Goal: Use online tool/utility: Utilize a website feature to perform a specific function

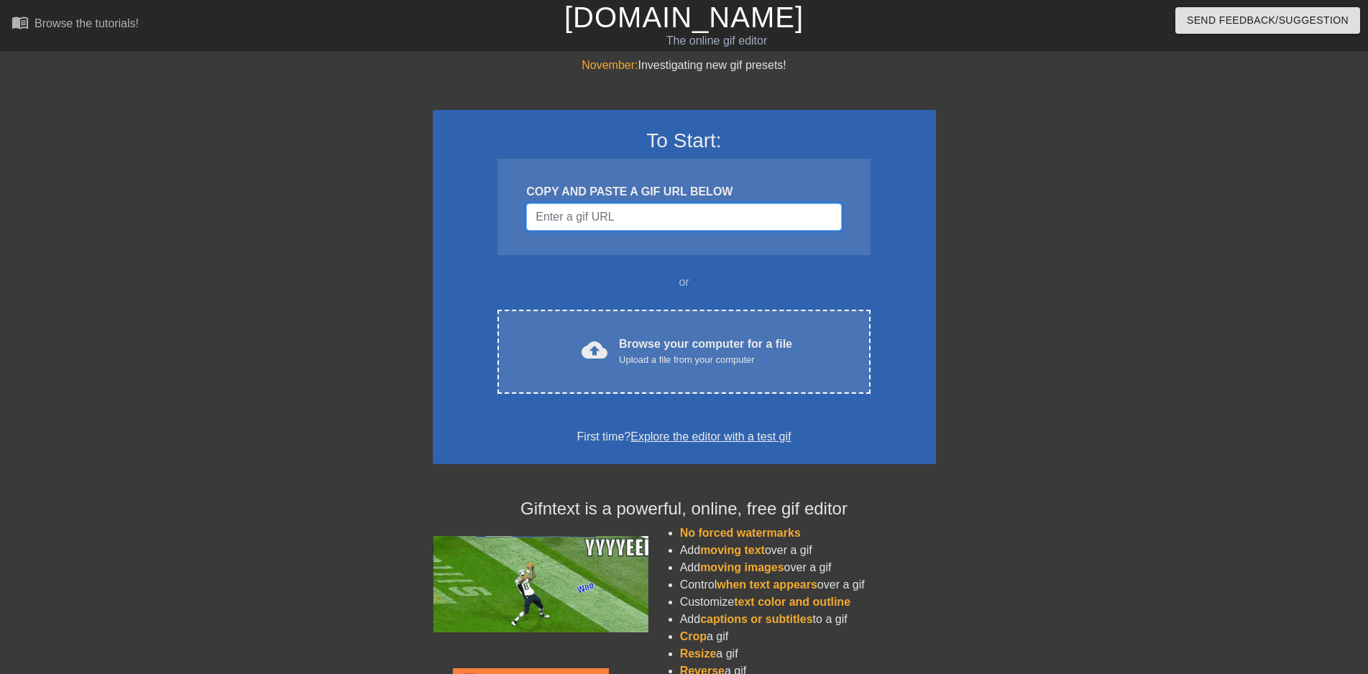
click at [647, 213] on input "Username" at bounding box center [683, 216] width 315 height 27
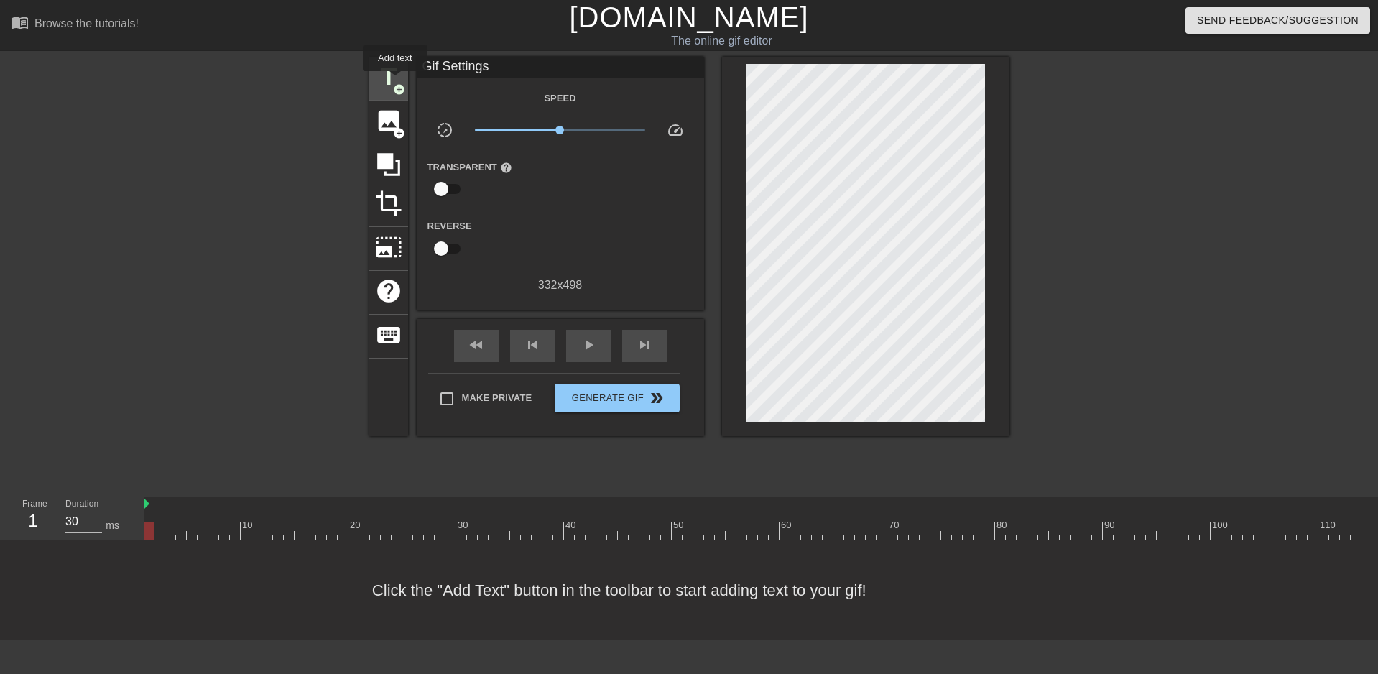
click at [395, 80] on span "title" at bounding box center [388, 76] width 27 height 27
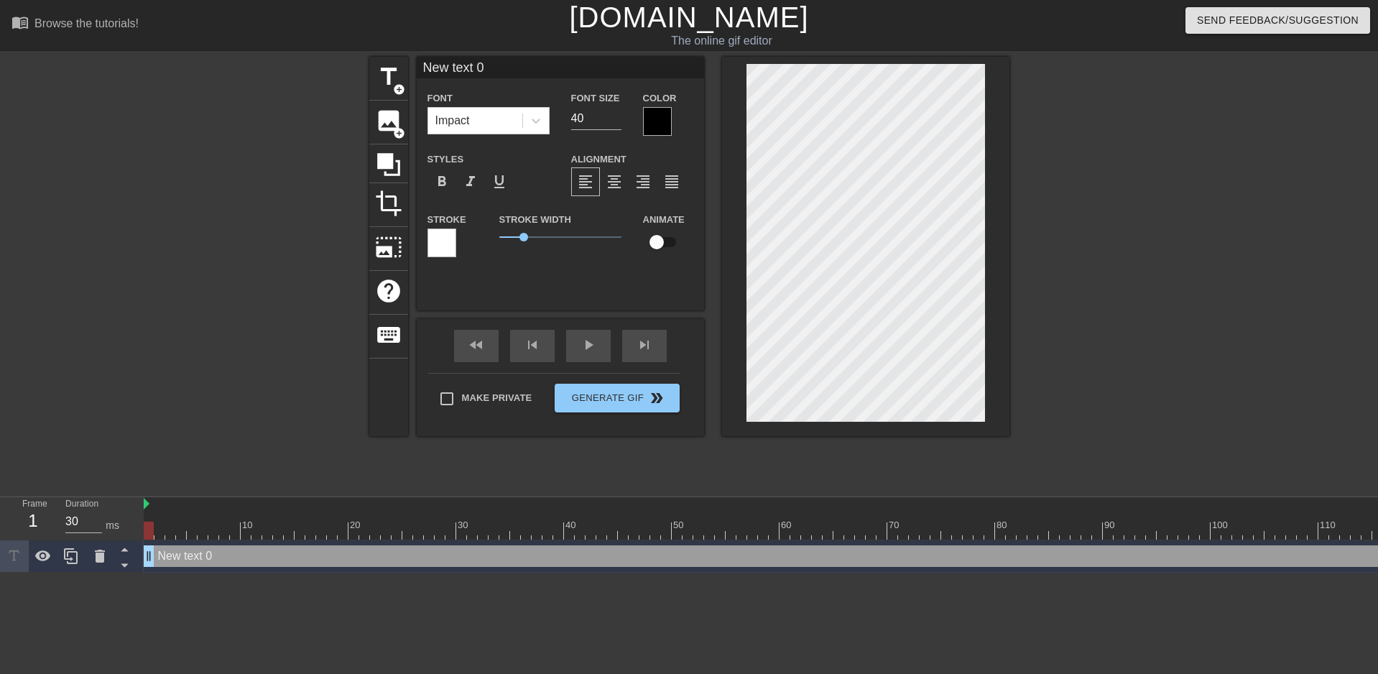
click at [466, 71] on input "New text 0" at bounding box center [560, 68] width 287 height 22
click at [397, 82] on span "title" at bounding box center [388, 76] width 27 height 27
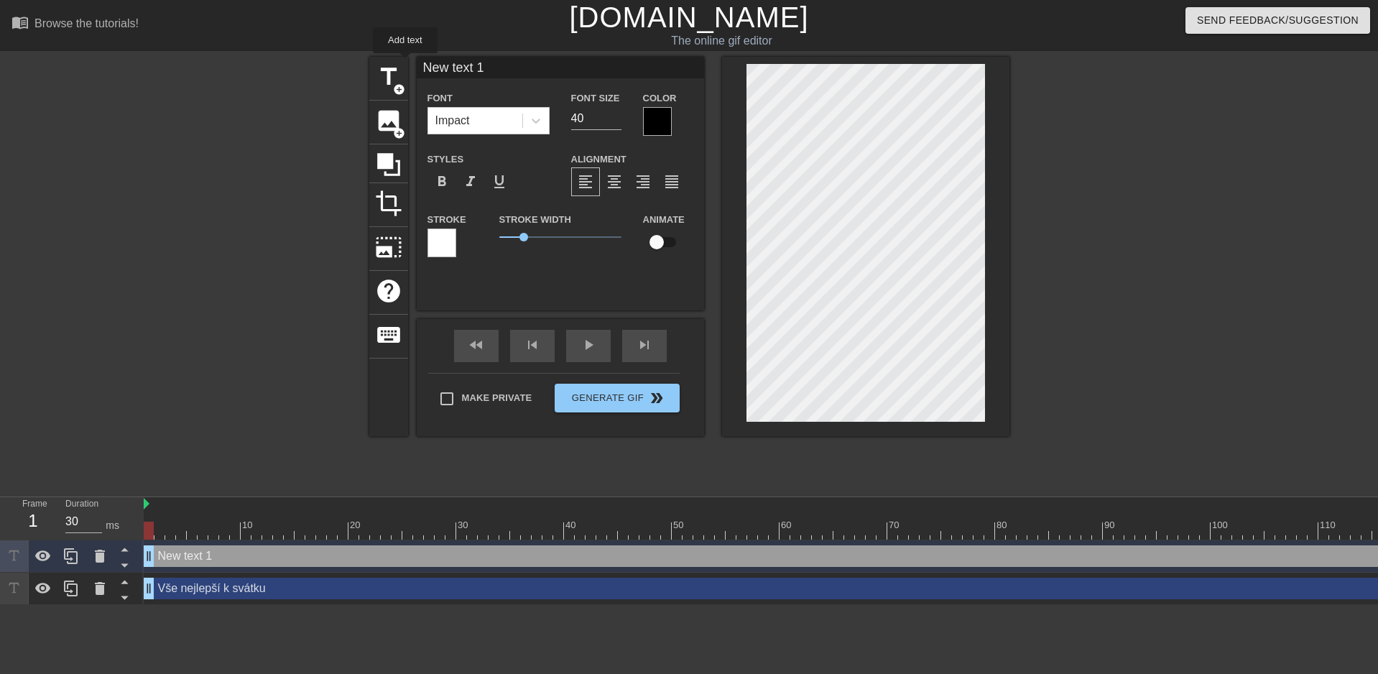
drag, startPoint x: 510, startPoint y: 73, endPoint x: 341, endPoint y: 65, distance: 168.3
click at [344, 65] on div "title add_circle image add_circle crop photo_size_select_large help keyboard Ne…" at bounding box center [689, 272] width 1378 height 431
type input "ti přejí [PERSON_NAME] a [PERSON_NAME]"
drag, startPoint x: 604, startPoint y: 121, endPoint x: 543, endPoint y: 117, distance: 61.9
click at [543, 117] on div "Font Impact Font Size 40 Color" at bounding box center [560, 112] width 287 height 47
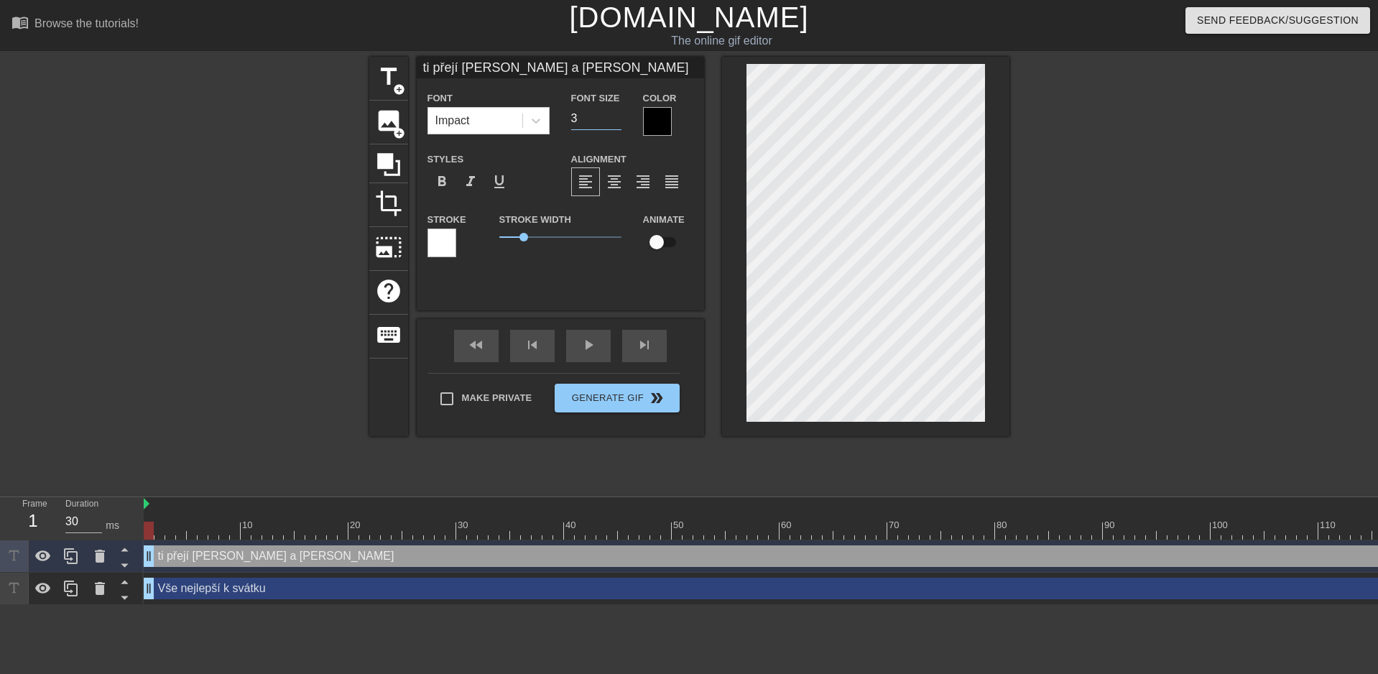
type input "37"
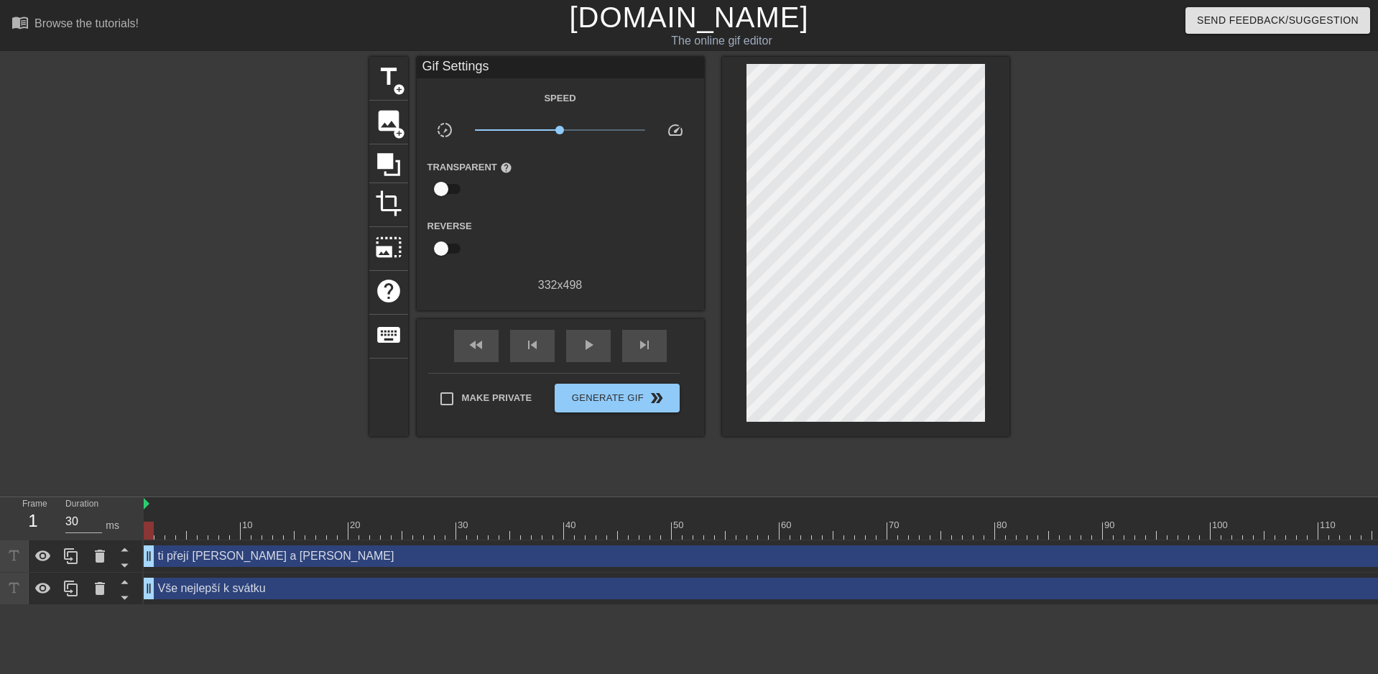
scroll to position [2, 5]
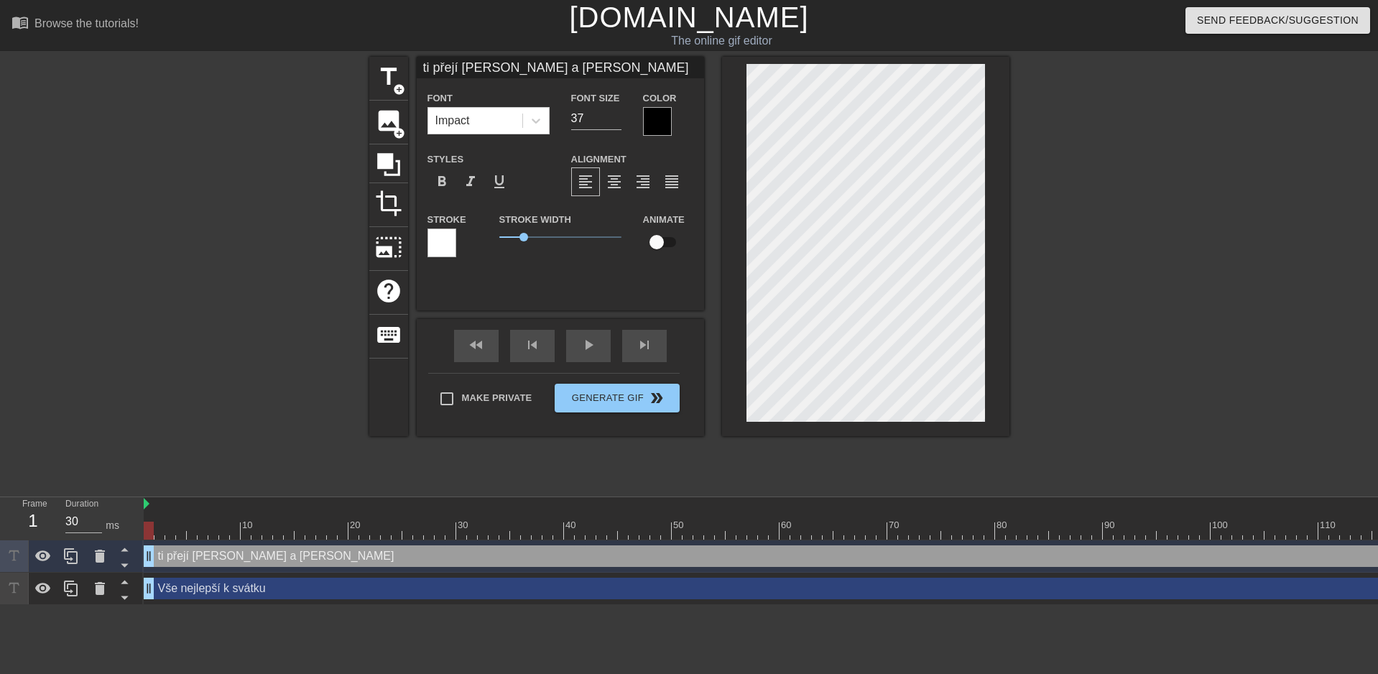
scroll to position [2, 7]
type input "Vše nejlepší k svátku"
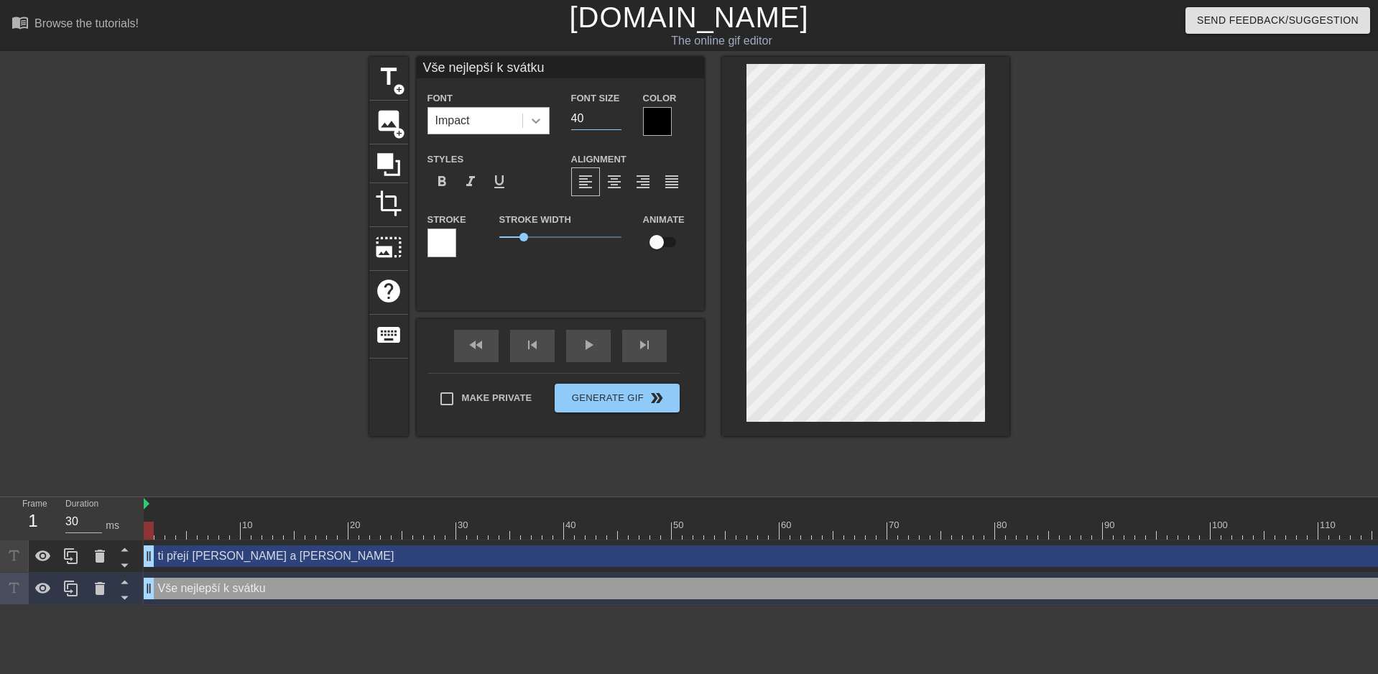
drag, startPoint x: 589, startPoint y: 112, endPoint x: 546, endPoint y: 112, distance: 43.1
click at [546, 112] on div "Font Impact Font Size 40 Color" at bounding box center [560, 112] width 287 height 47
type input "37"
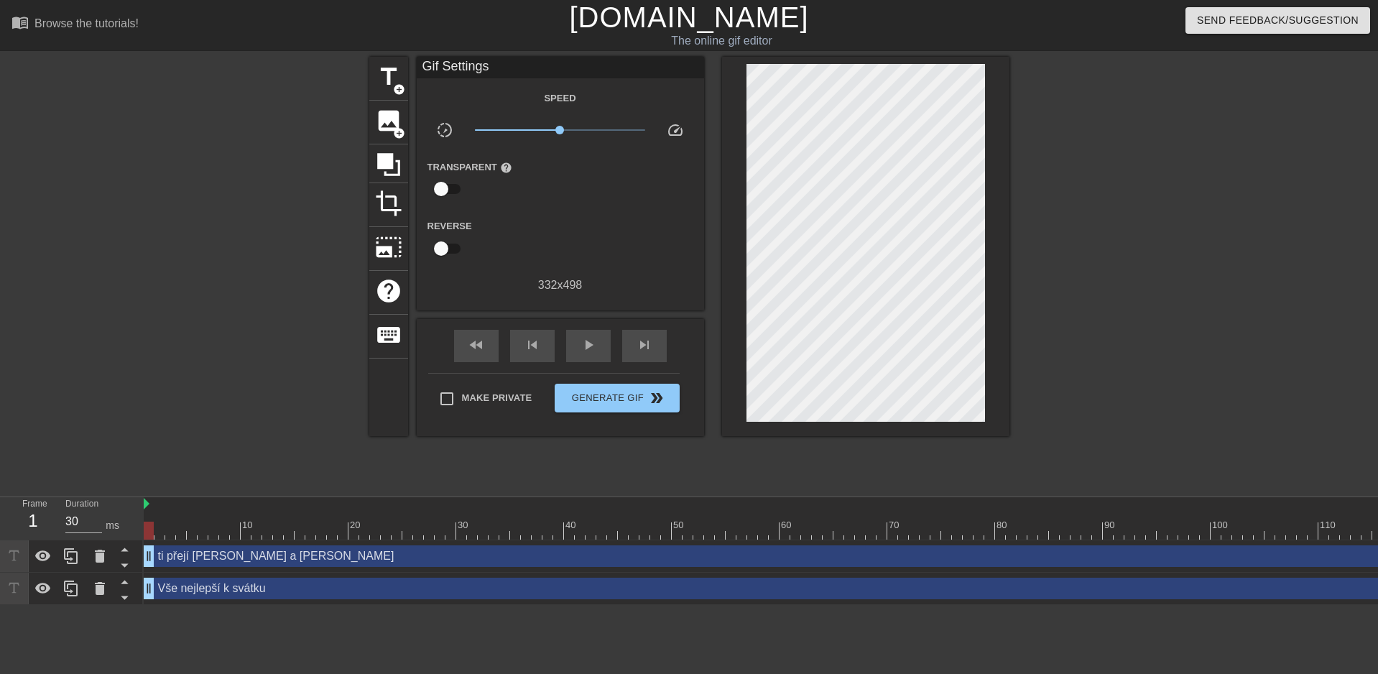
scroll to position [1, 5]
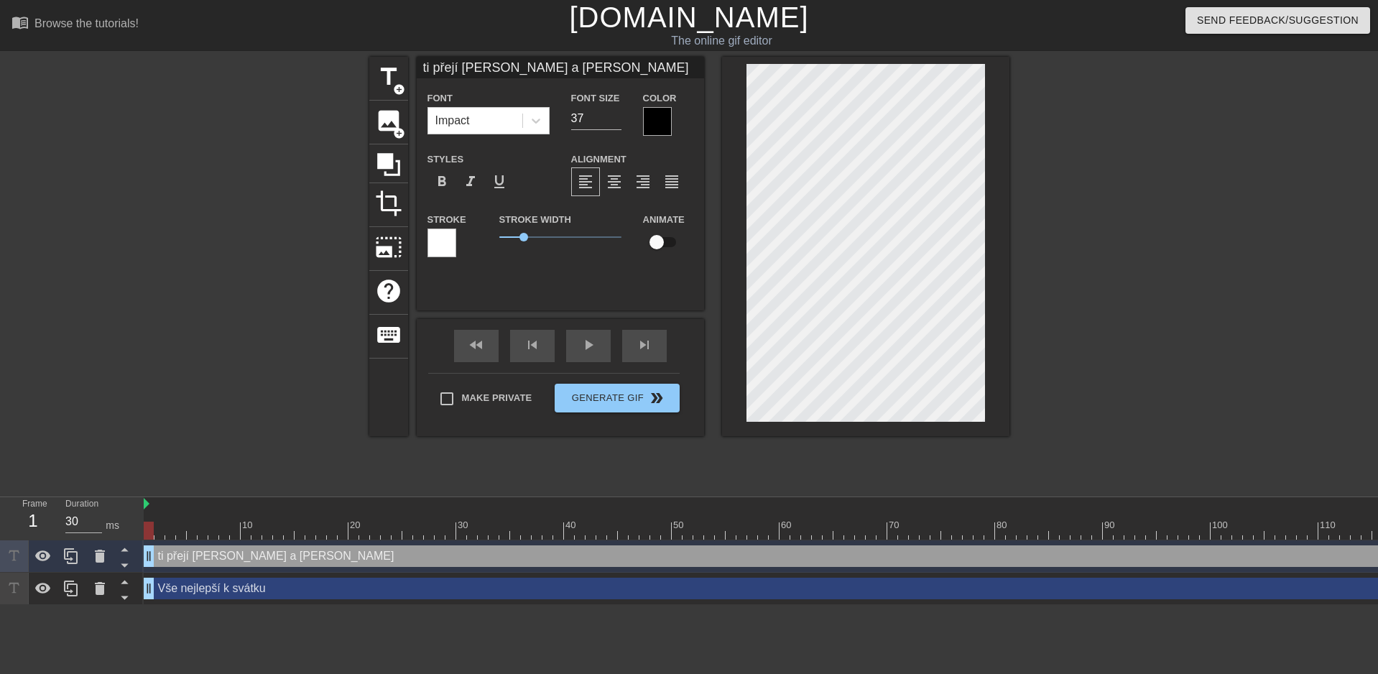
type input "Vše nejlepší k svátku"
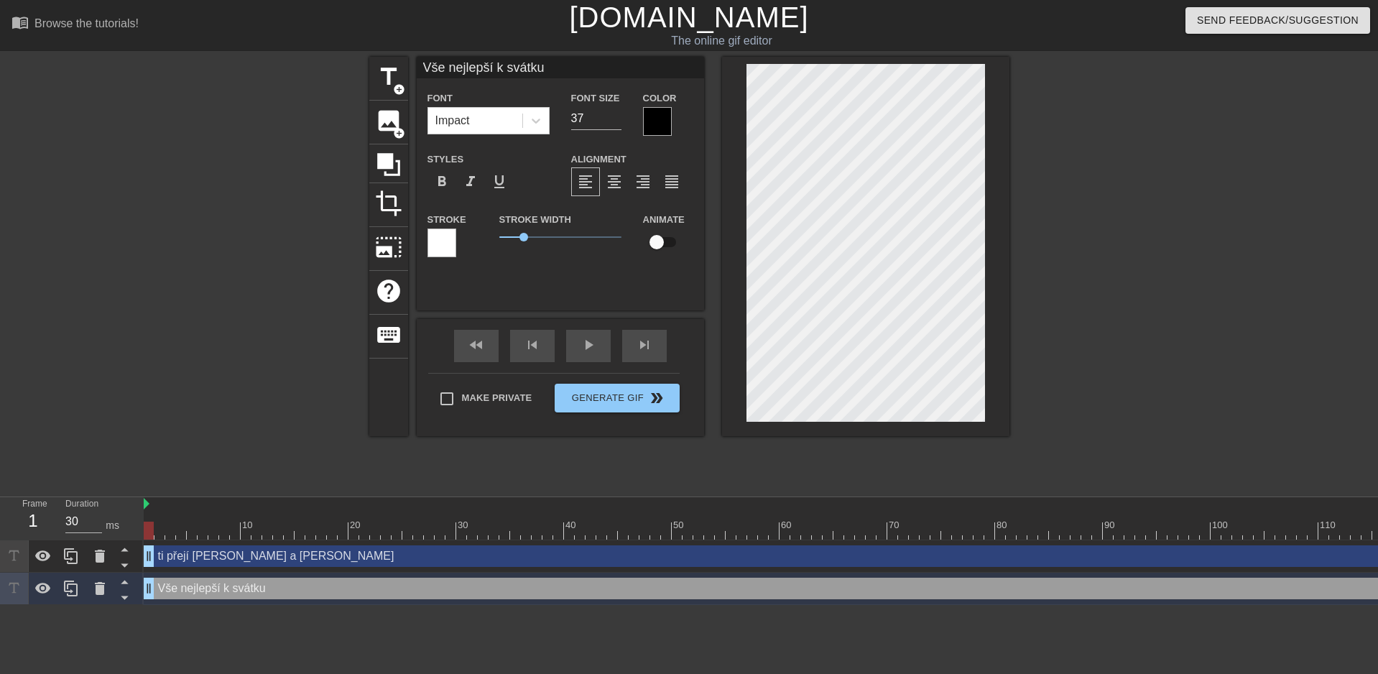
click at [656, 122] on div at bounding box center [657, 121] width 29 height 29
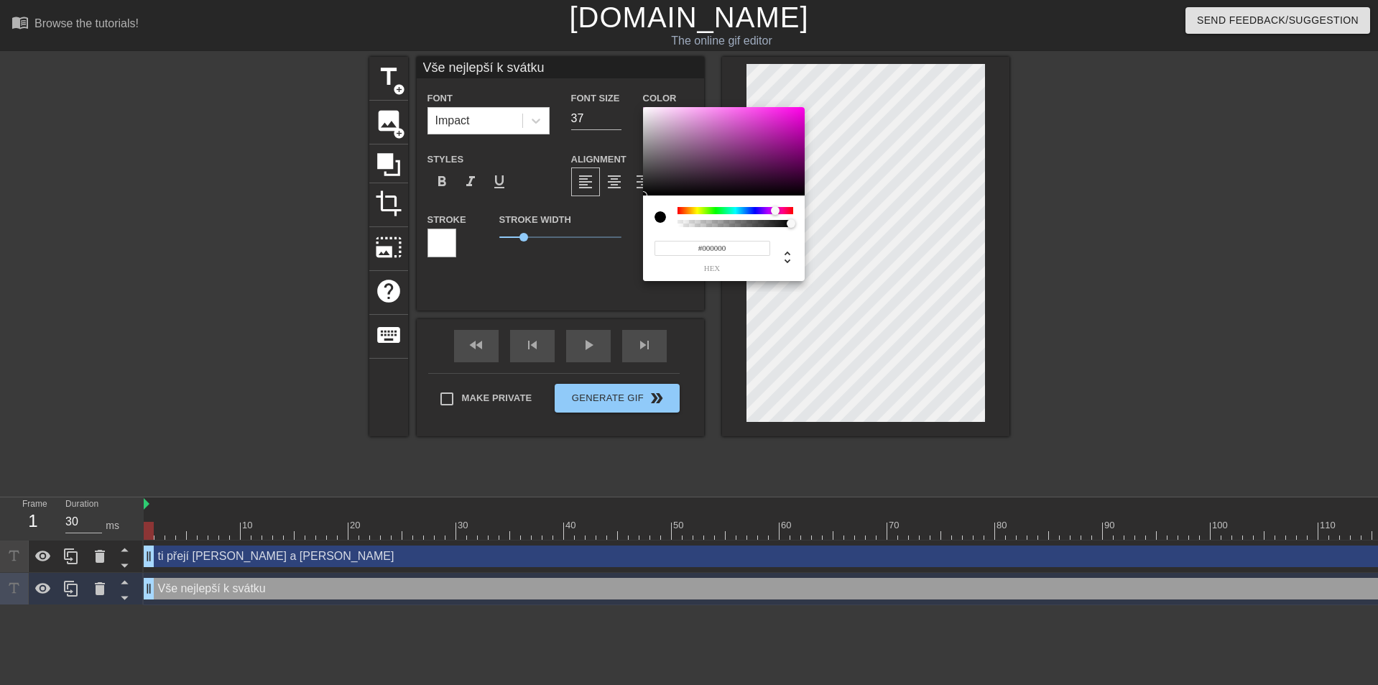
click at [775, 208] on div at bounding box center [736, 210] width 116 height 7
click at [788, 119] on div at bounding box center [724, 151] width 162 height 89
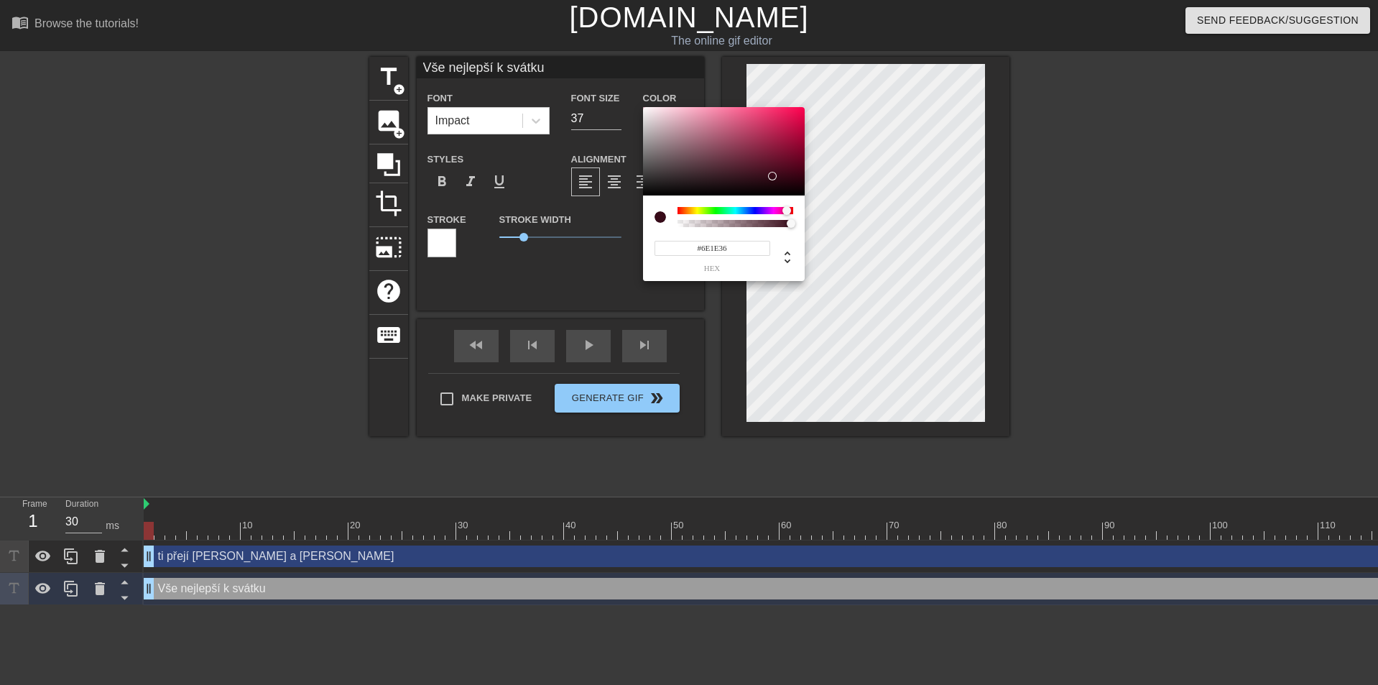
drag, startPoint x: 788, startPoint y: 119, endPoint x: 760, endPoint y: 157, distance: 47.9
click at [768, 172] on div at bounding box center [772, 176] width 9 height 9
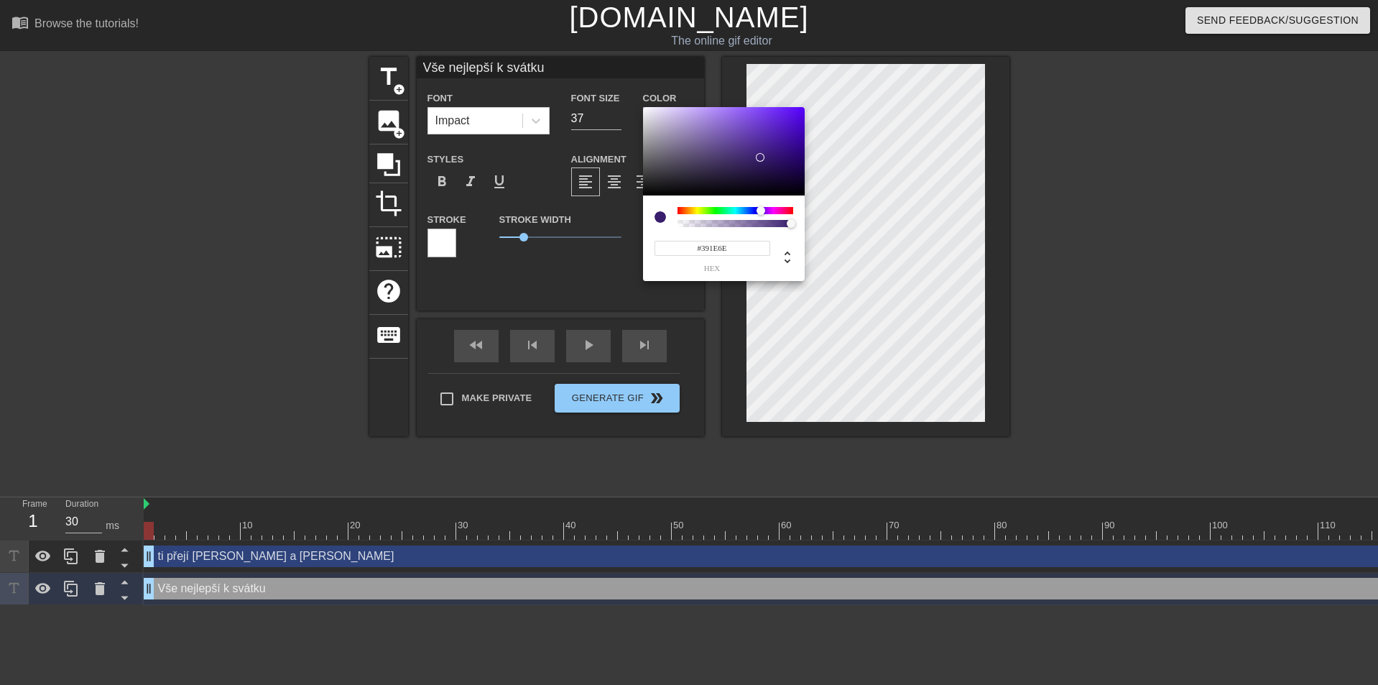
drag, startPoint x: 751, startPoint y: 209, endPoint x: 761, endPoint y: 213, distance: 10.7
click at [761, 213] on div at bounding box center [736, 210] width 116 height 7
type input "#4E09CD"
drag, startPoint x: 760, startPoint y: 144, endPoint x: 798, endPoint y: 124, distance: 42.7
click at [798, 124] on div at bounding box center [724, 151] width 162 height 89
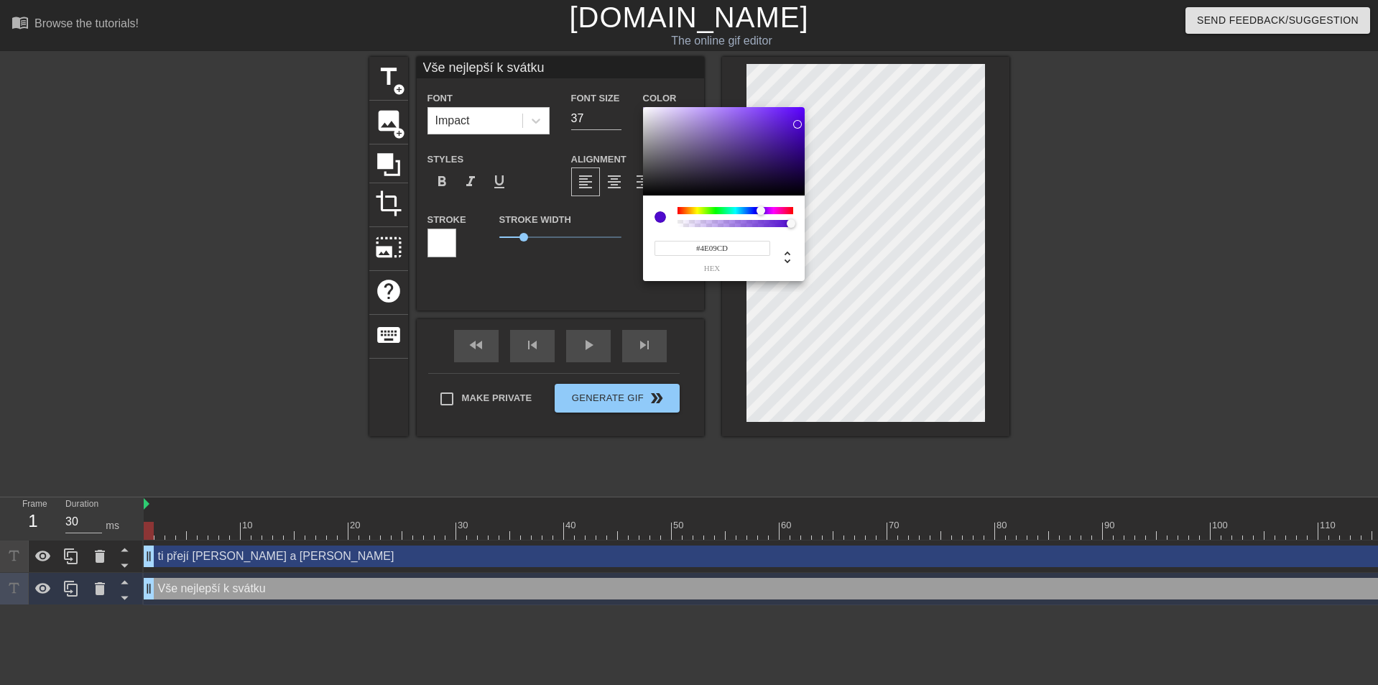
click at [732, 246] on input "#4E09CD" at bounding box center [713, 248] width 116 height 15
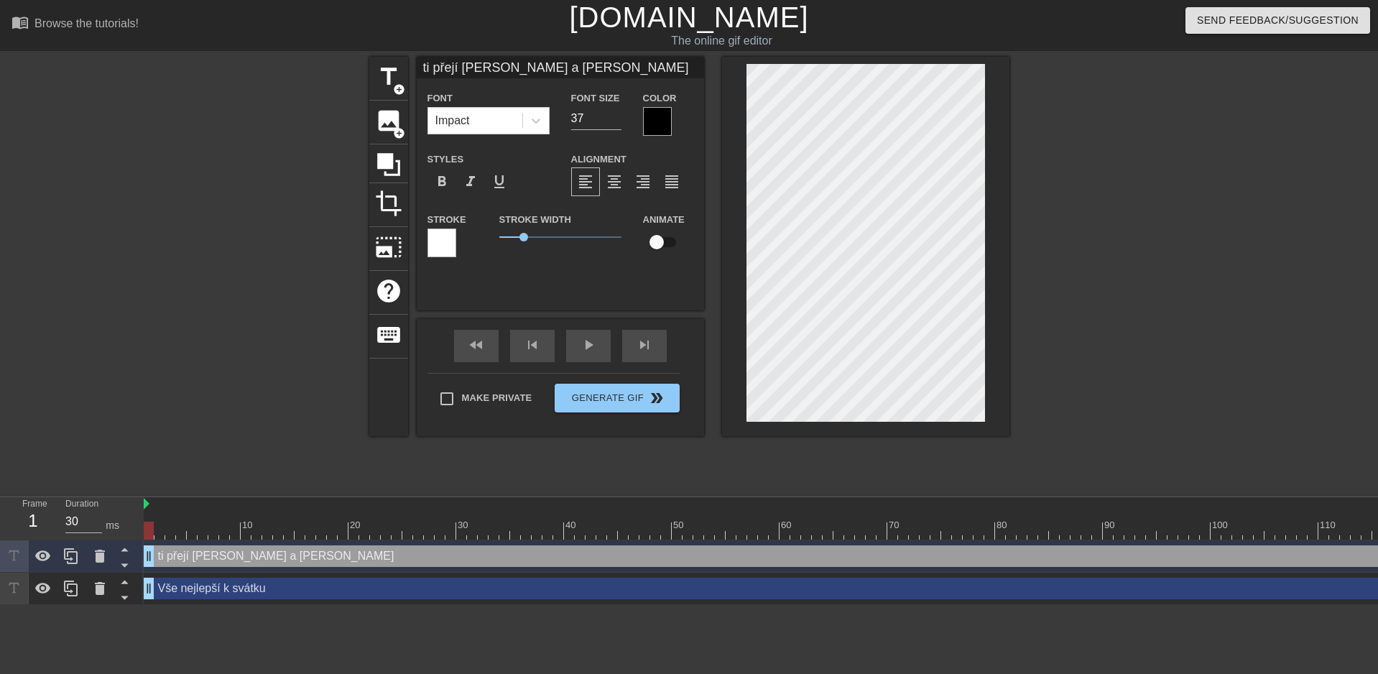
click at [665, 111] on div at bounding box center [657, 121] width 29 height 29
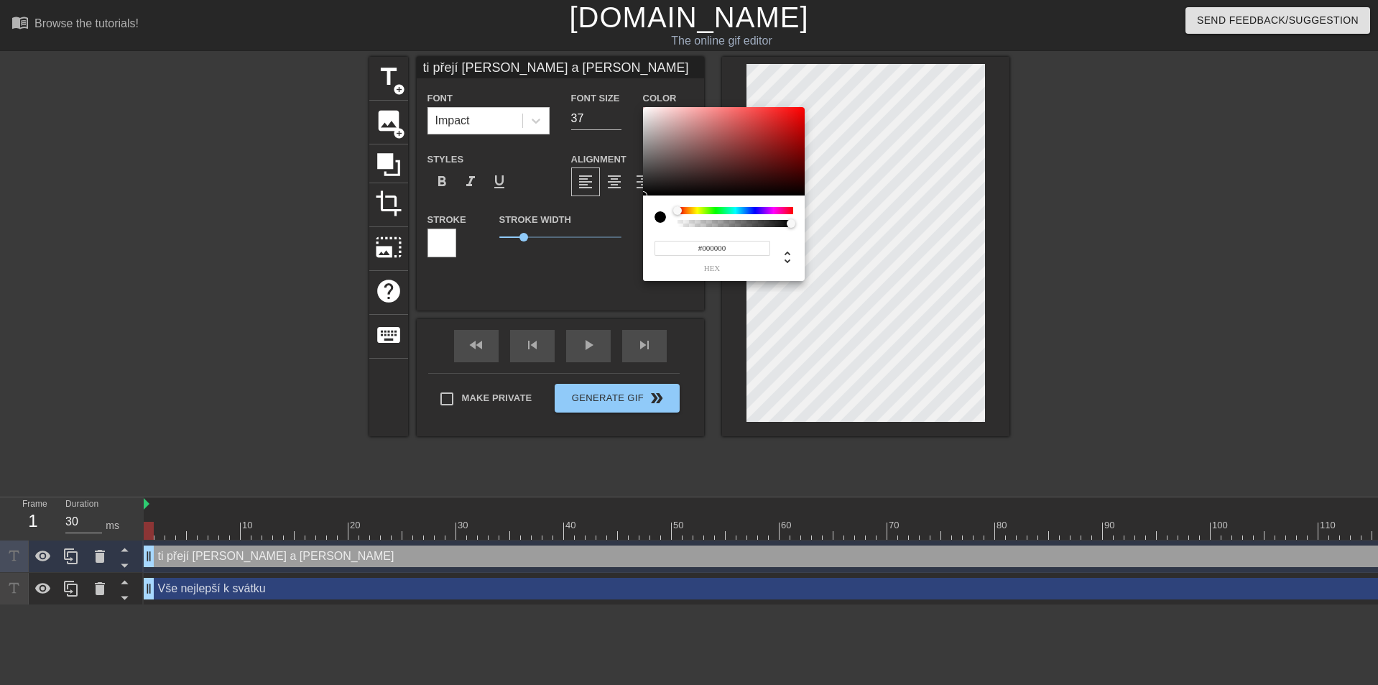
click at [716, 247] on input "#000000" at bounding box center [713, 248] width 116 height 15
paste input "4E09CD"
type input "#4E09CD"
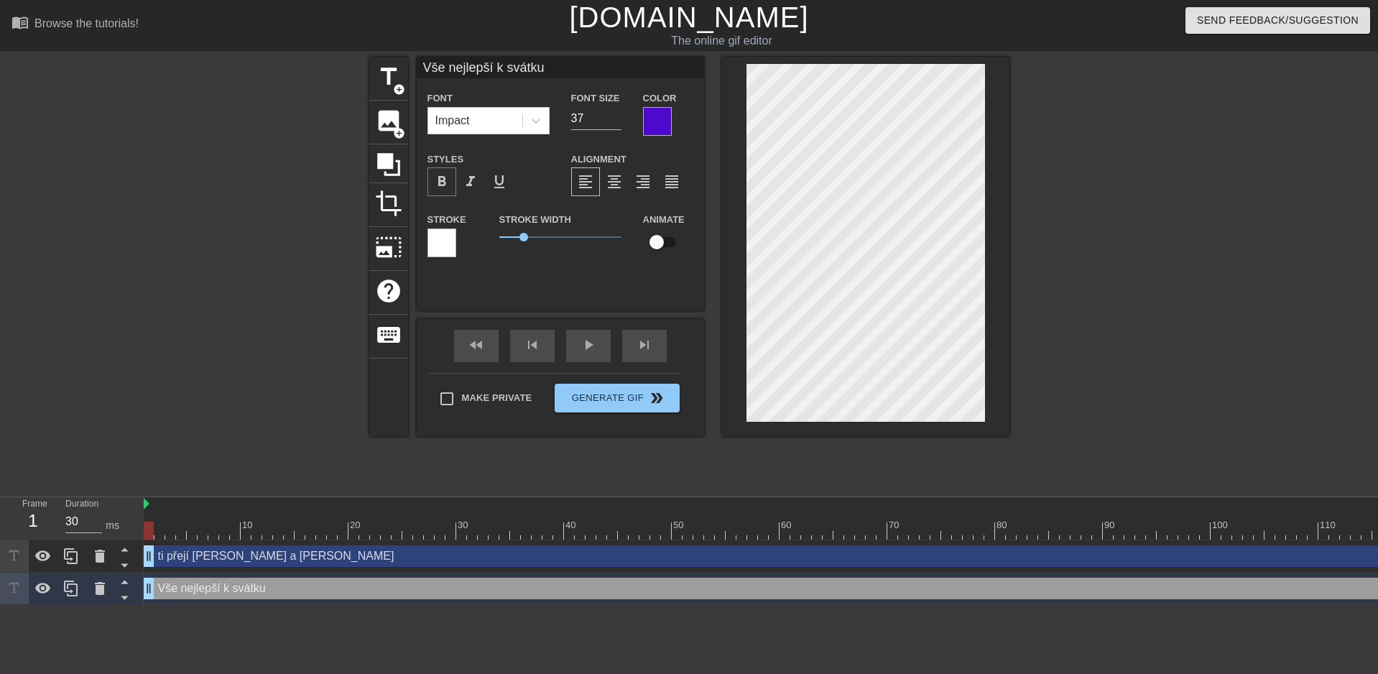
click at [451, 184] on div "format_bold" at bounding box center [442, 181] width 29 height 29
click at [473, 185] on span "format_italic" at bounding box center [470, 181] width 17 height 17
click at [471, 184] on span "format_italic" at bounding box center [470, 181] width 17 height 17
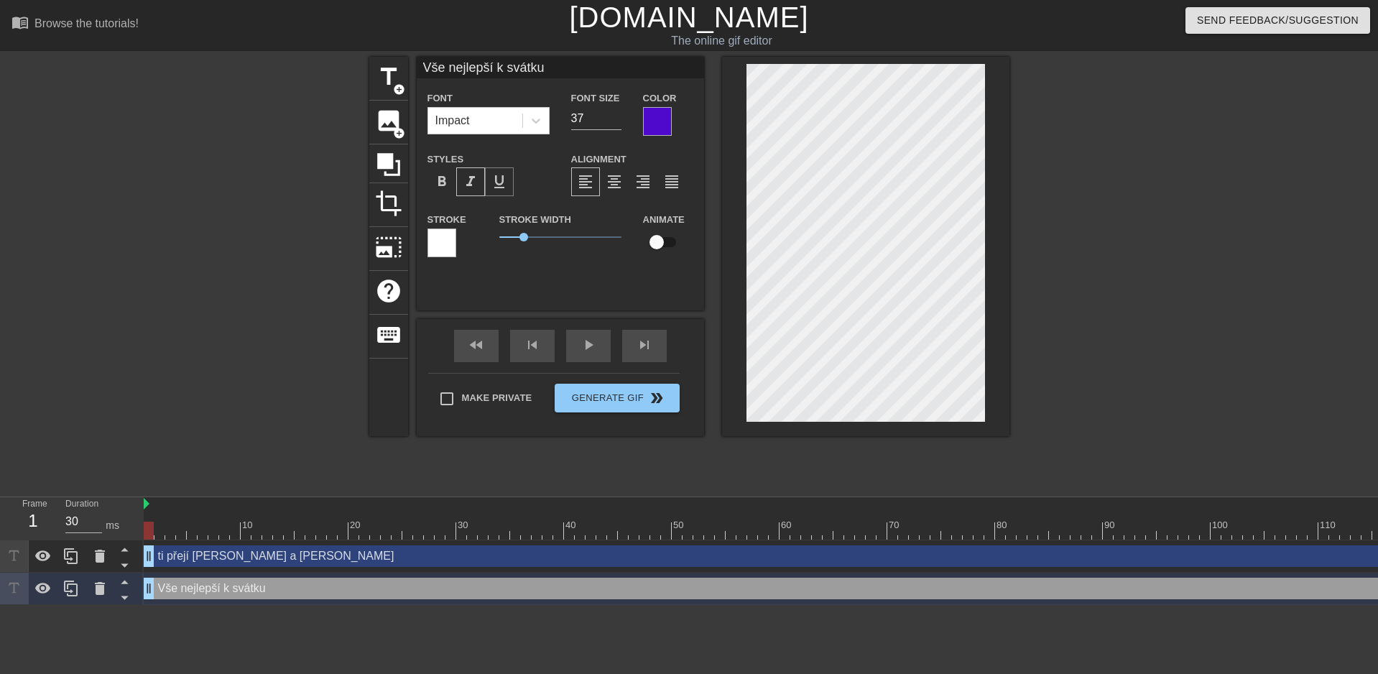
click at [498, 183] on span "format_underline" at bounding box center [499, 181] width 17 height 17
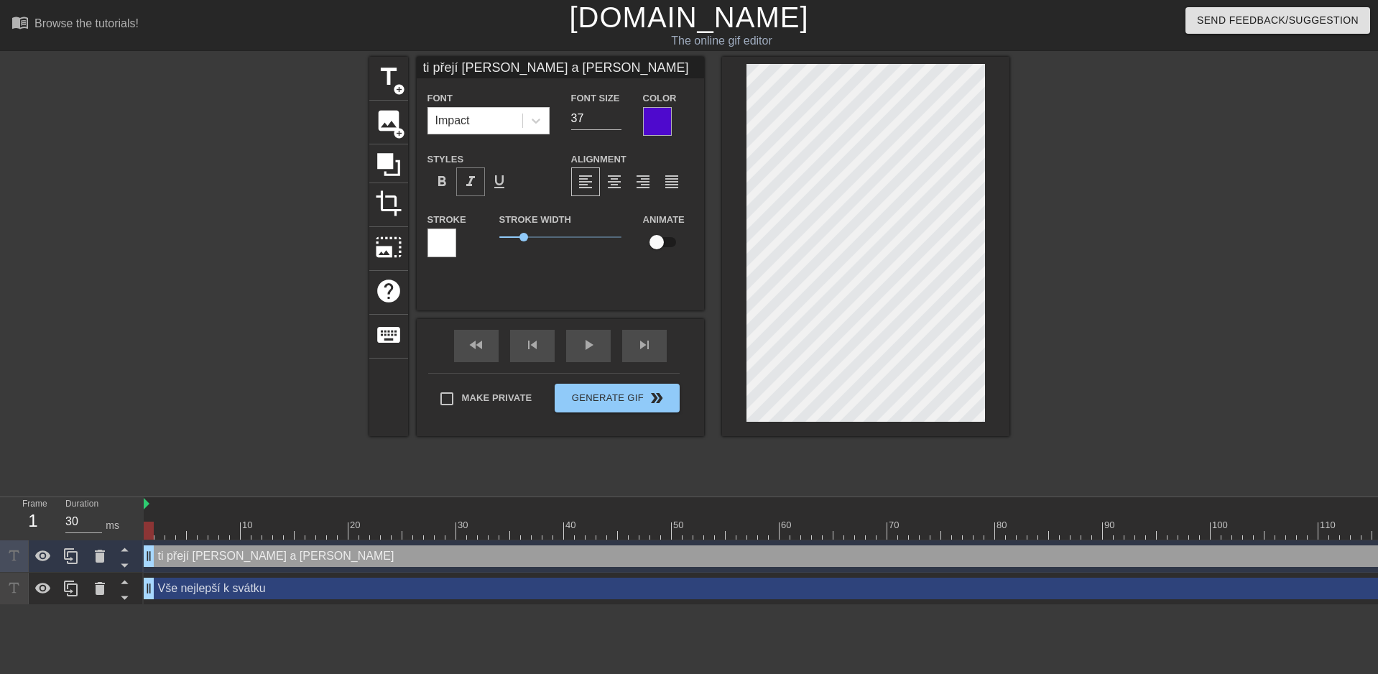
click at [475, 188] on span "format_italic" at bounding box center [470, 181] width 17 height 17
click at [668, 180] on span "format_align_justify" at bounding box center [671, 181] width 17 height 17
click at [645, 181] on span "format_align_right" at bounding box center [643, 181] width 17 height 17
click at [610, 183] on span "format_align_center" at bounding box center [614, 181] width 17 height 17
click at [666, 185] on span "format_align_justify" at bounding box center [671, 181] width 17 height 17
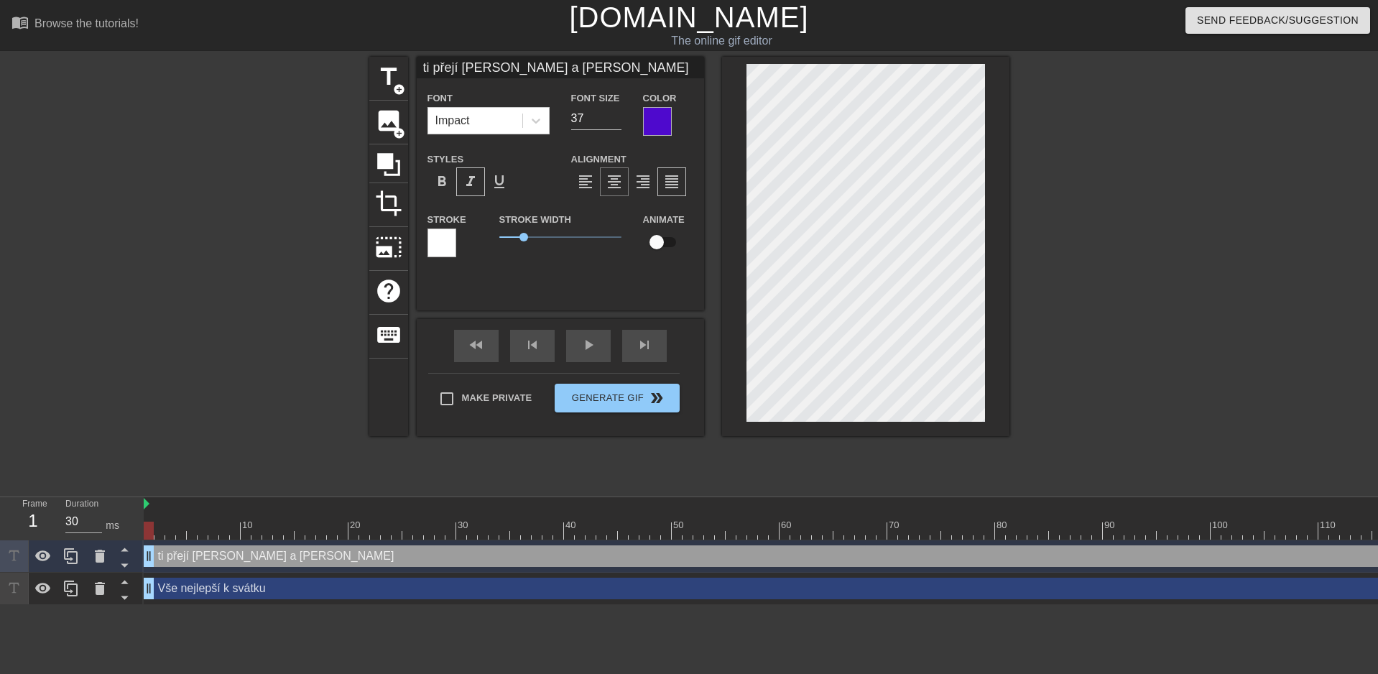
click at [618, 184] on span "format_align_center" at bounding box center [614, 181] width 17 height 17
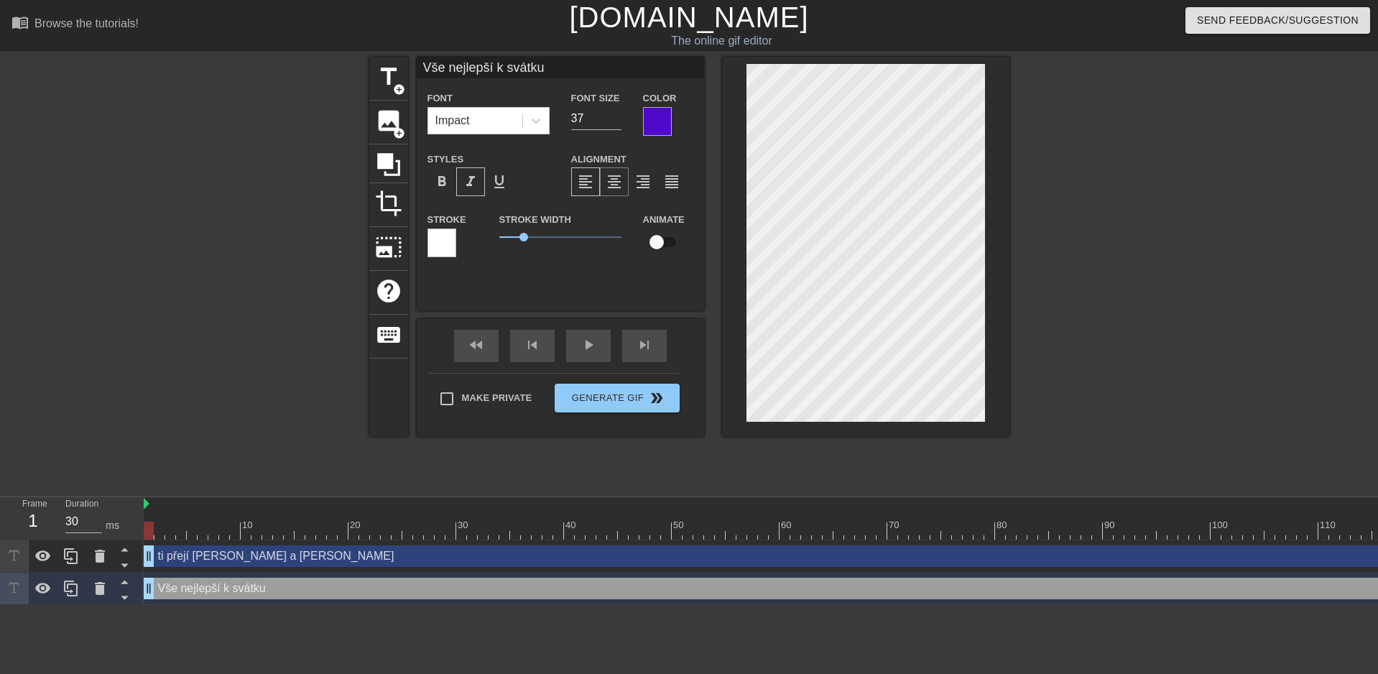
click at [618, 183] on span "format_align_center" at bounding box center [614, 181] width 17 height 17
click at [543, 187] on div "format_bold format_italic format_underline" at bounding box center [489, 181] width 122 height 29
drag, startPoint x: 527, startPoint y: 236, endPoint x: 530, endPoint y: 244, distance: 8.0
click at [530, 244] on span "1.3" at bounding box center [560, 237] width 122 height 17
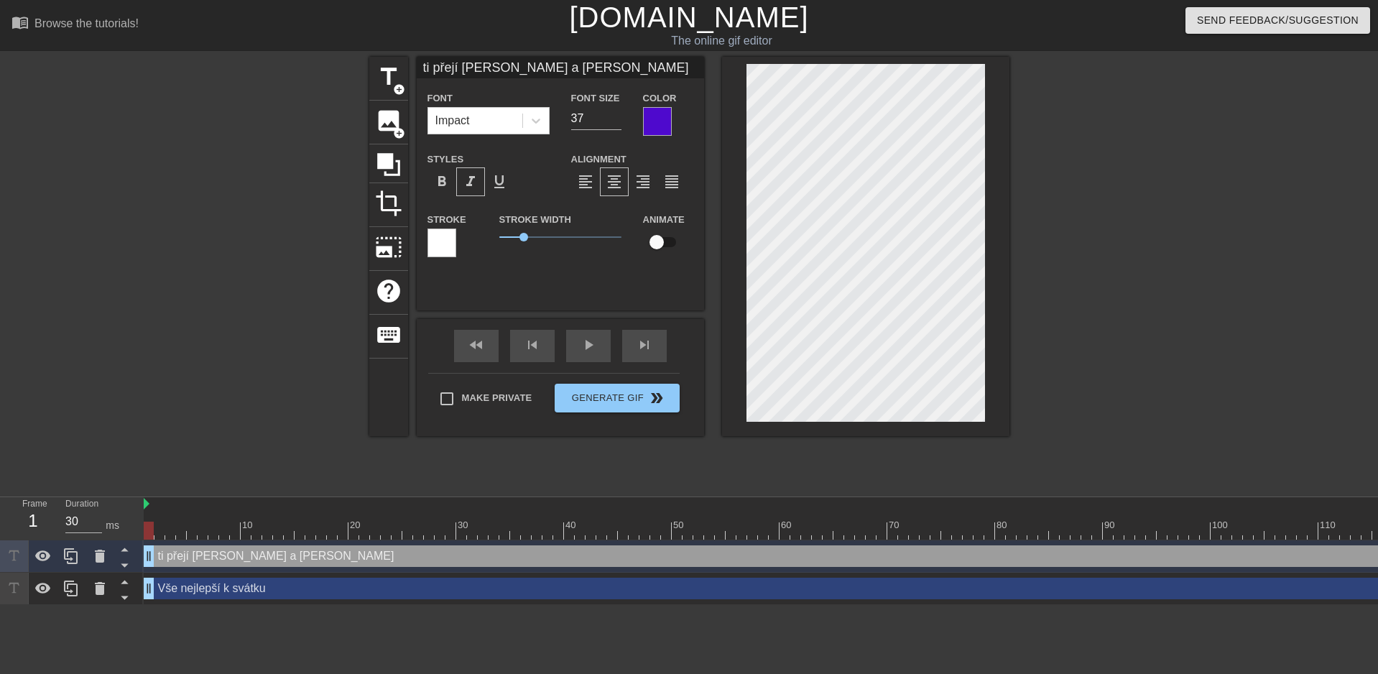
type input "Vše nejlepší k svátku"
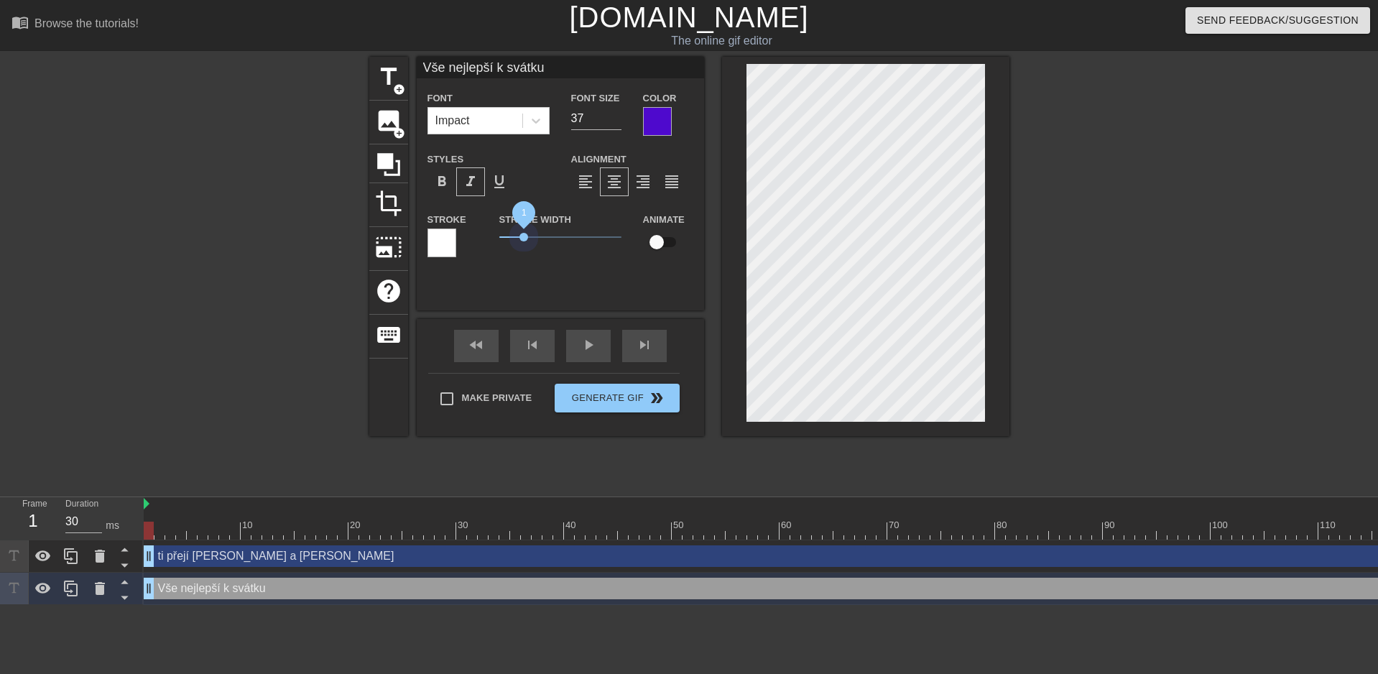
drag, startPoint x: 533, startPoint y: 233, endPoint x: 524, endPoint y: 247, distance: 17.1
click at [524, 247] on div "Stroke Width 1" at bounding box center [561, 241] width 144 height 60
click at [660, 246] on input "checkbox" at bounding box center [657, 242] width 82 height 27
click at [668, 241] on input "checkbox" at bounding box center [671, 242] width 82 height 27
checkbox input "false"
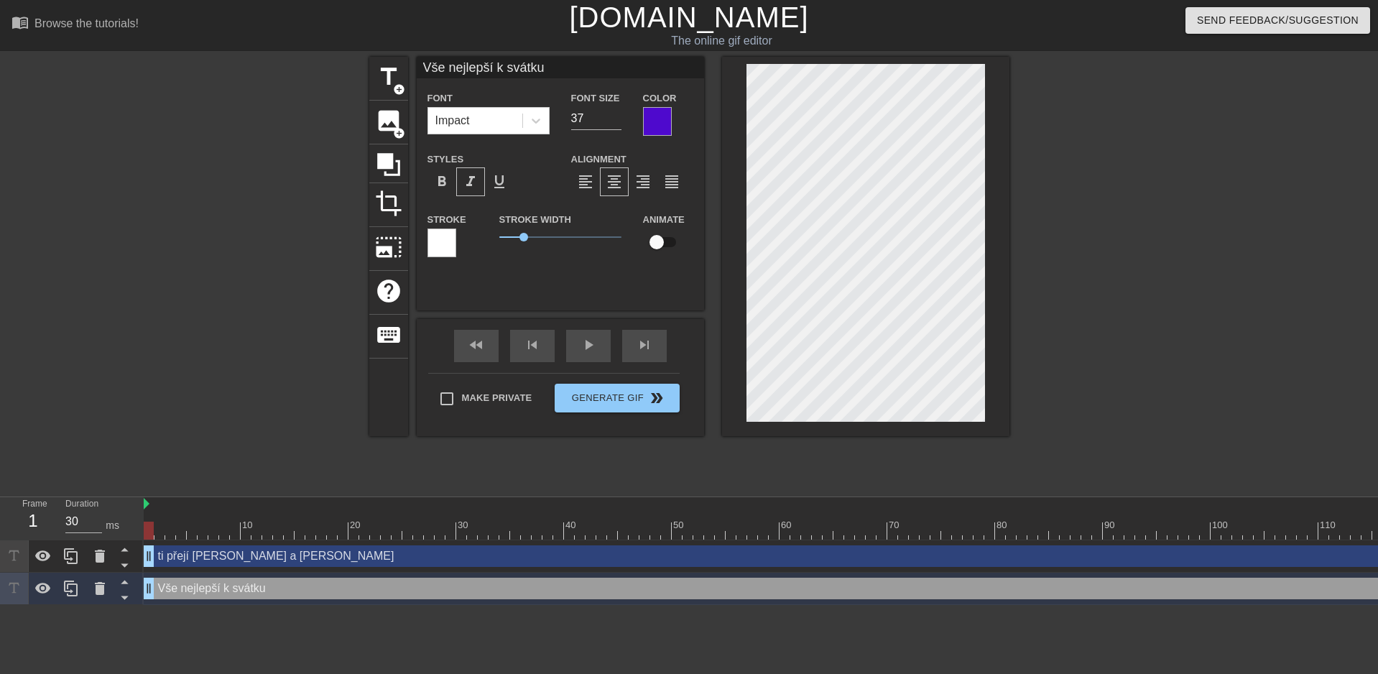
click at [596, 278] on div "Vše nejlepší k svátku Font Impact Font Size 37 Color Styles format_bold format_…" at bounding box center [560, 184] width 287 height 254
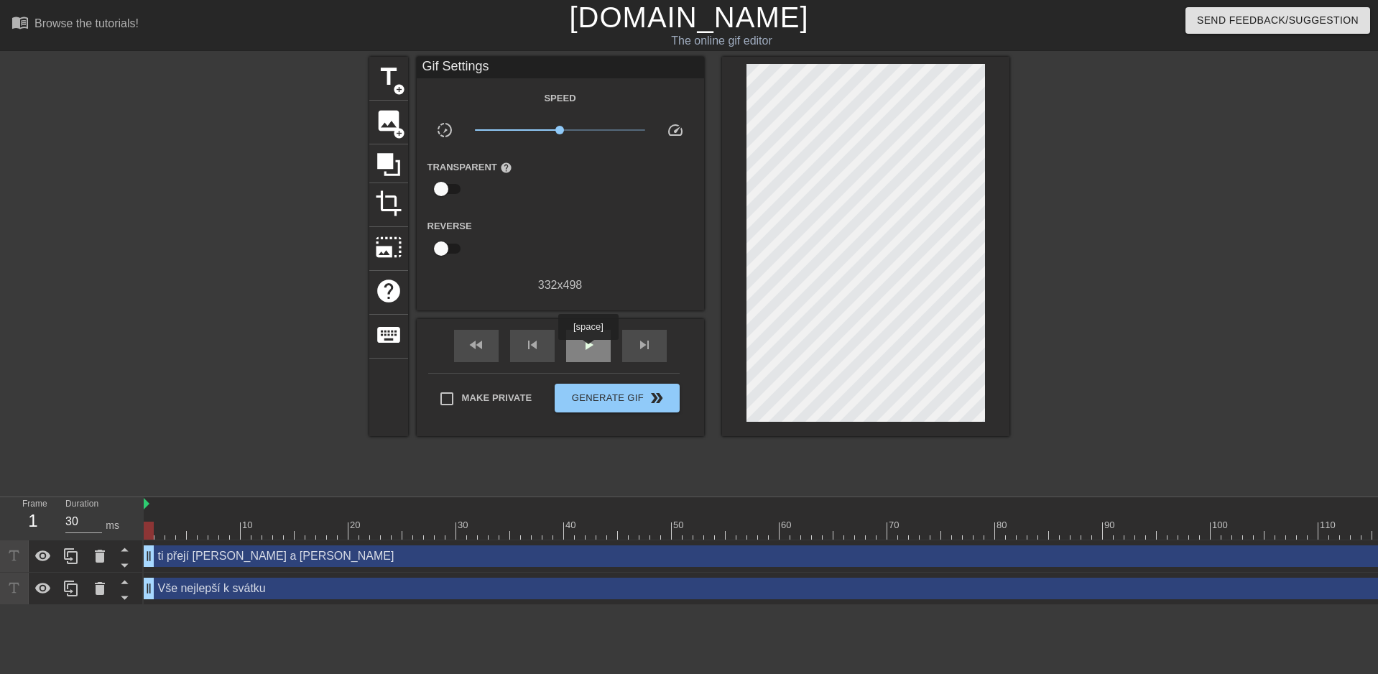
click at [588, 350] on span "play_arrow" at bounding box center [588, 344] width 17 height 17
click at [589, 345] on span "pause" at bounding box center [588, 344] width 17 height 17
type input "30"
drag, startPoint x: 481, startPoint y: 532, endPoint x: 142, endPoint y: 522, distance: 339.3
click at [142, 522] on div "Frame 1 Duration 30 ms 10 20 30 40 50 60 70 80 90 100 110 120 130 140 150" at bounding box center [689, 551] width 1378 height 108
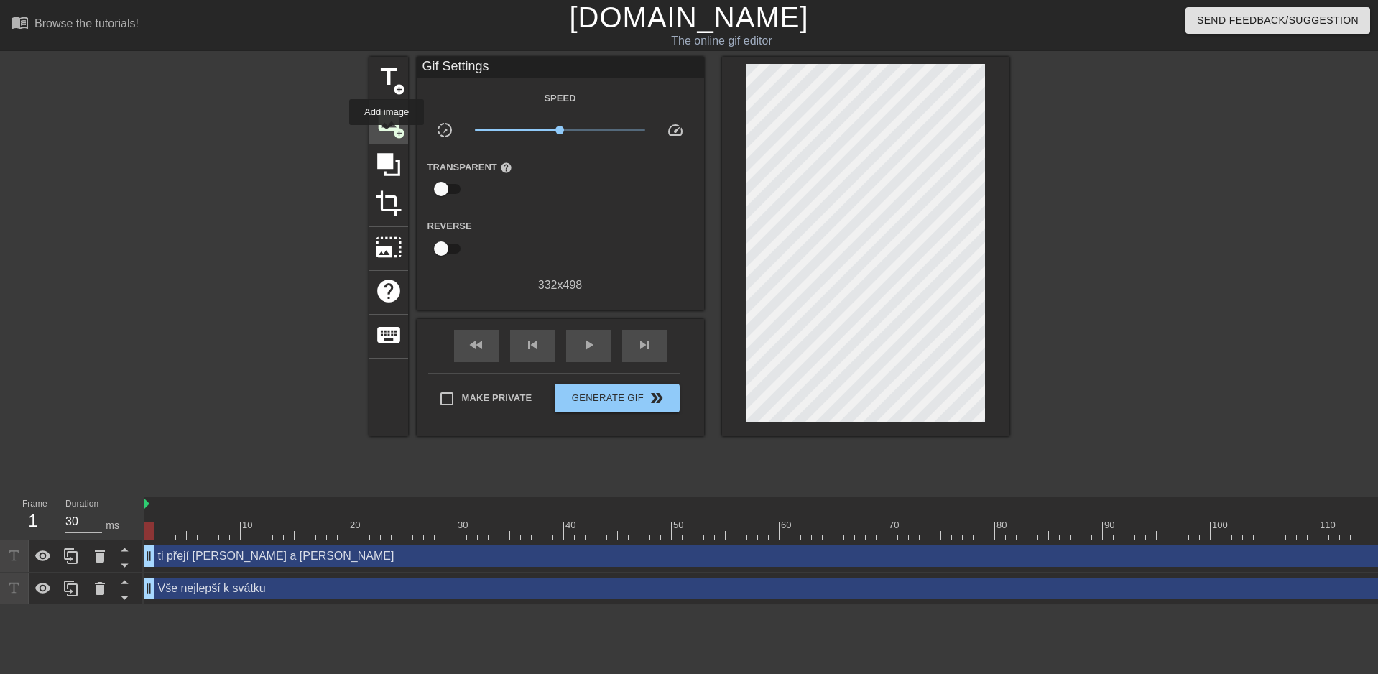
click at [387, 135] on div "image add_circle" at bounding box center [388, 123] width 39 height 44
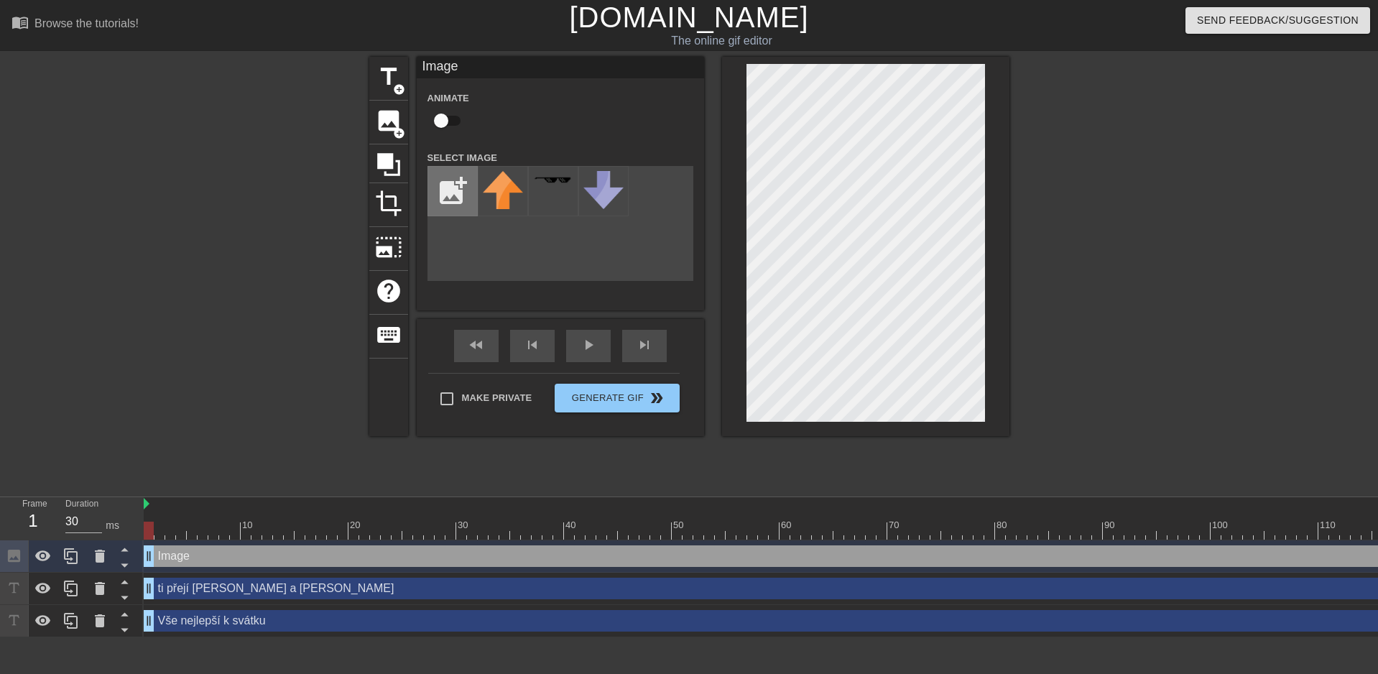
click at [454, 193] on input "file" at bounding box center [452, 191] width 49 height 49
type input "C:\fakepath\obrázek_2025-09-02_174505567.png"
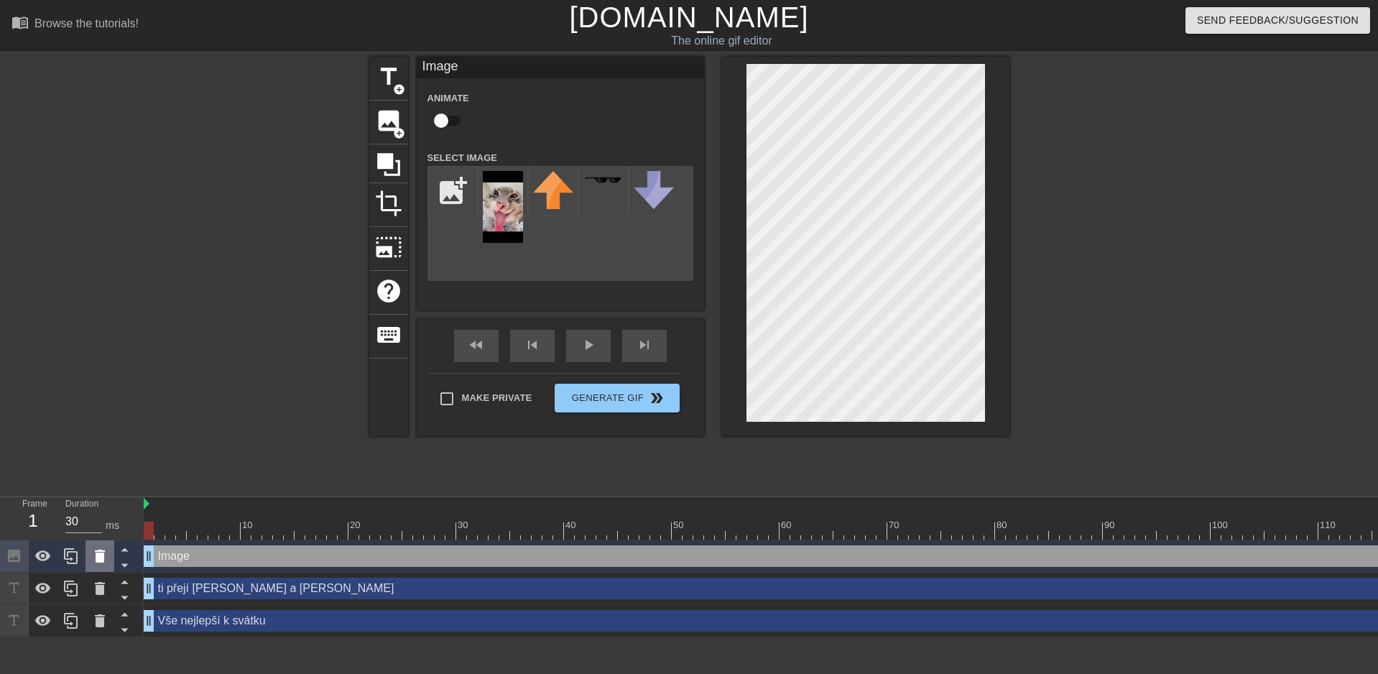
click at [91, 556] on icon at bounding box center [99, 556] width 17 height 17
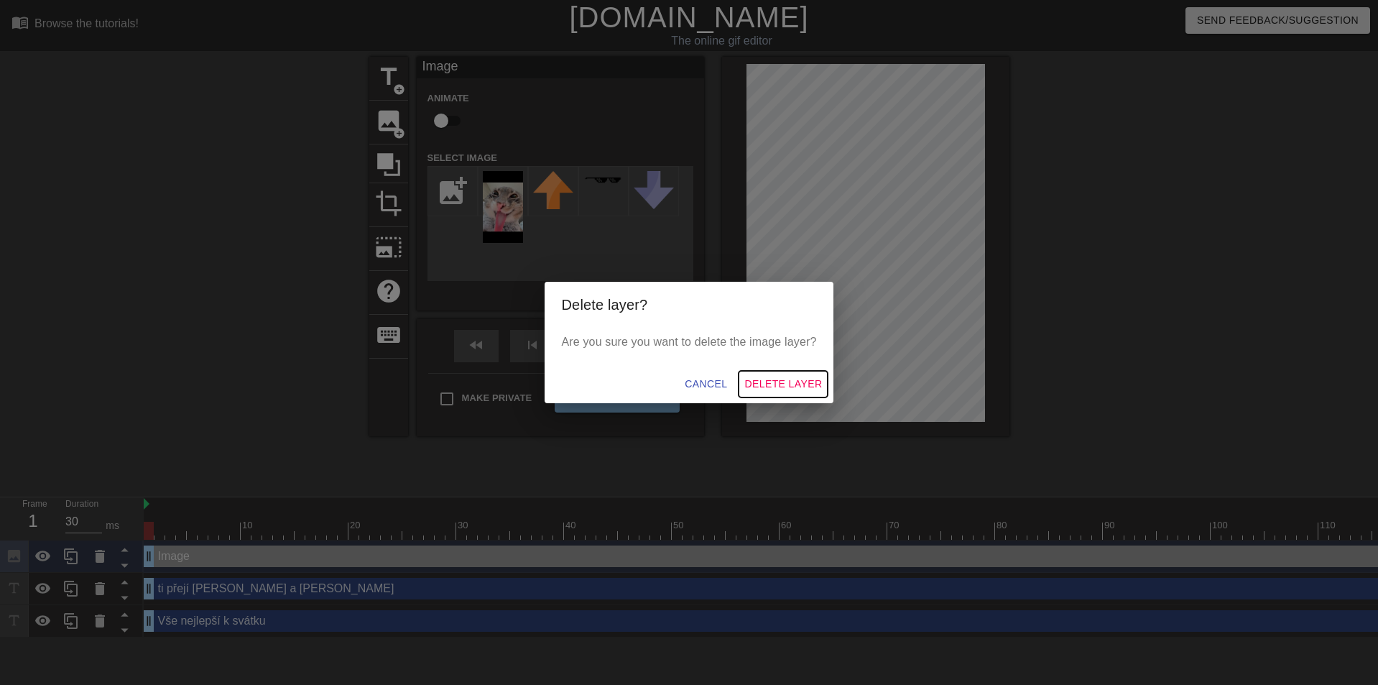
click at [785, 381] on span "Delete Layer" at bounding box center [784, 384] width 78 height 18
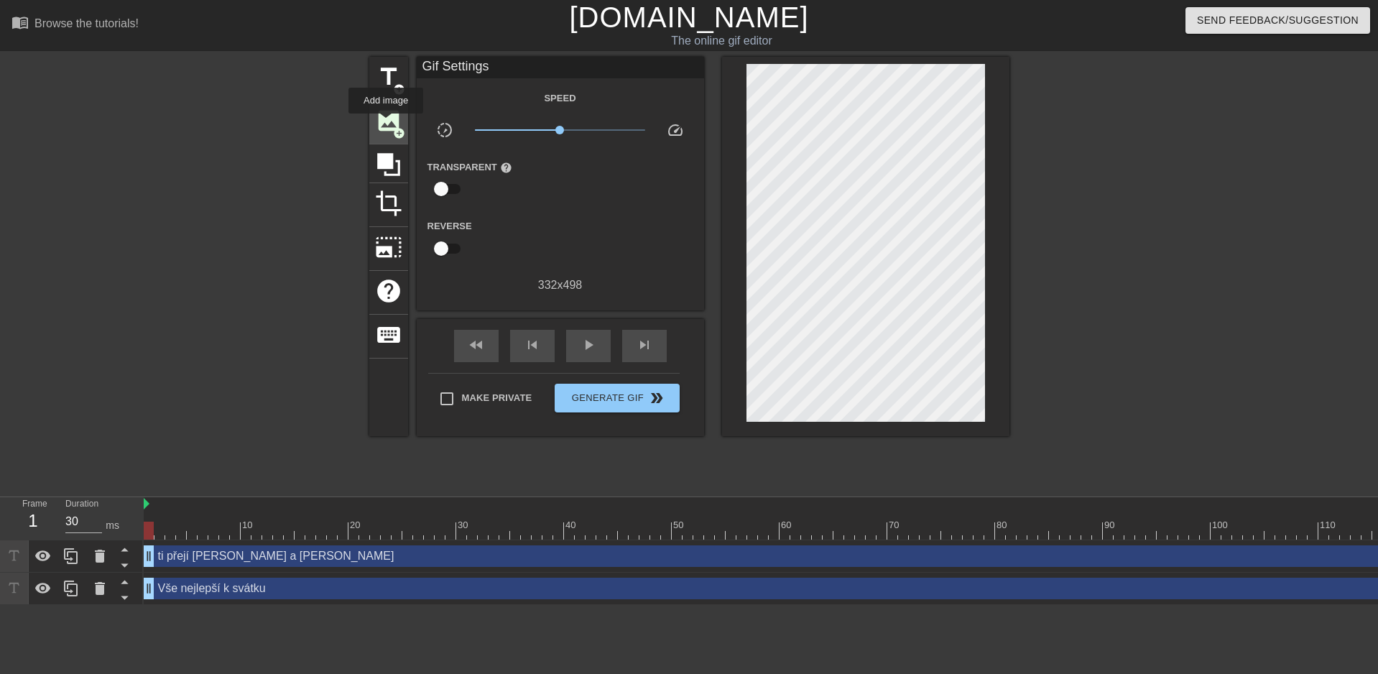
click at [386, 123] on span "image" at bounding box center [388, 120] width 27 height 27
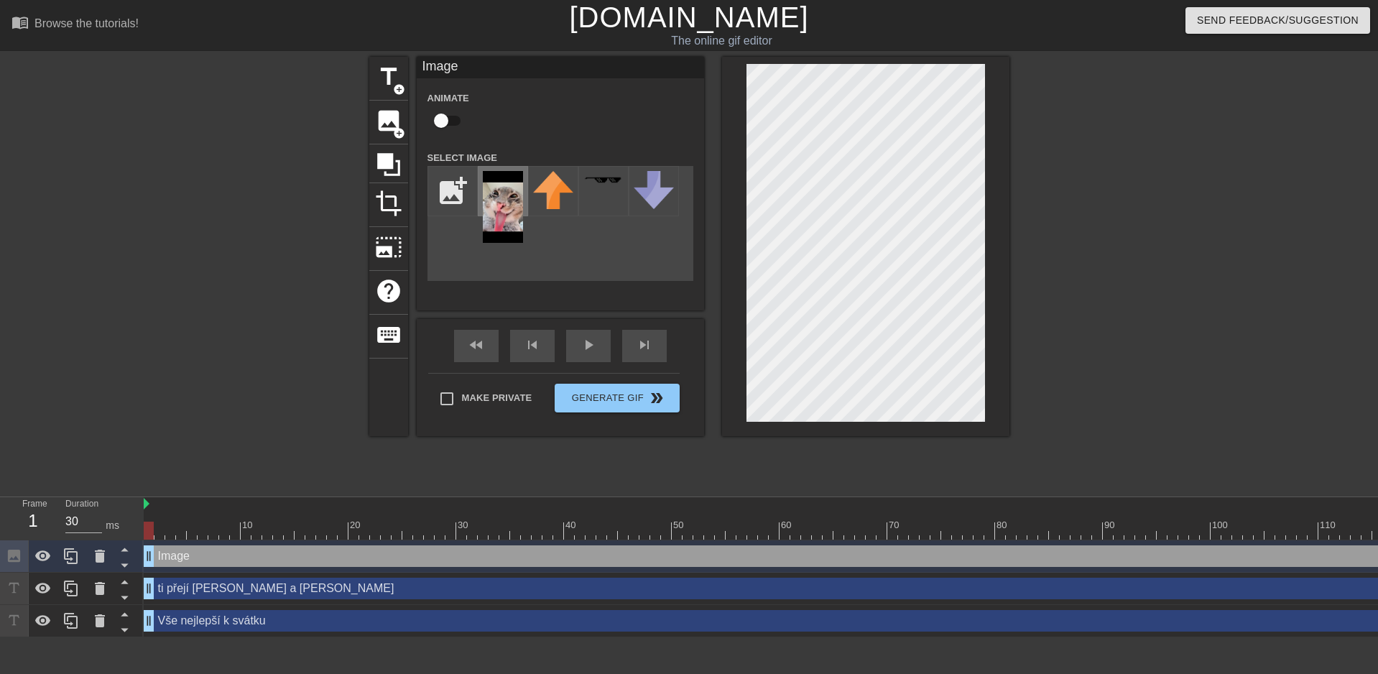
click at [488, 204] on img at bounding box center [503, 207] width 40 height 72
click at [388, 195] on span "crop" at bounding box center [388, 203] width 27 height 27
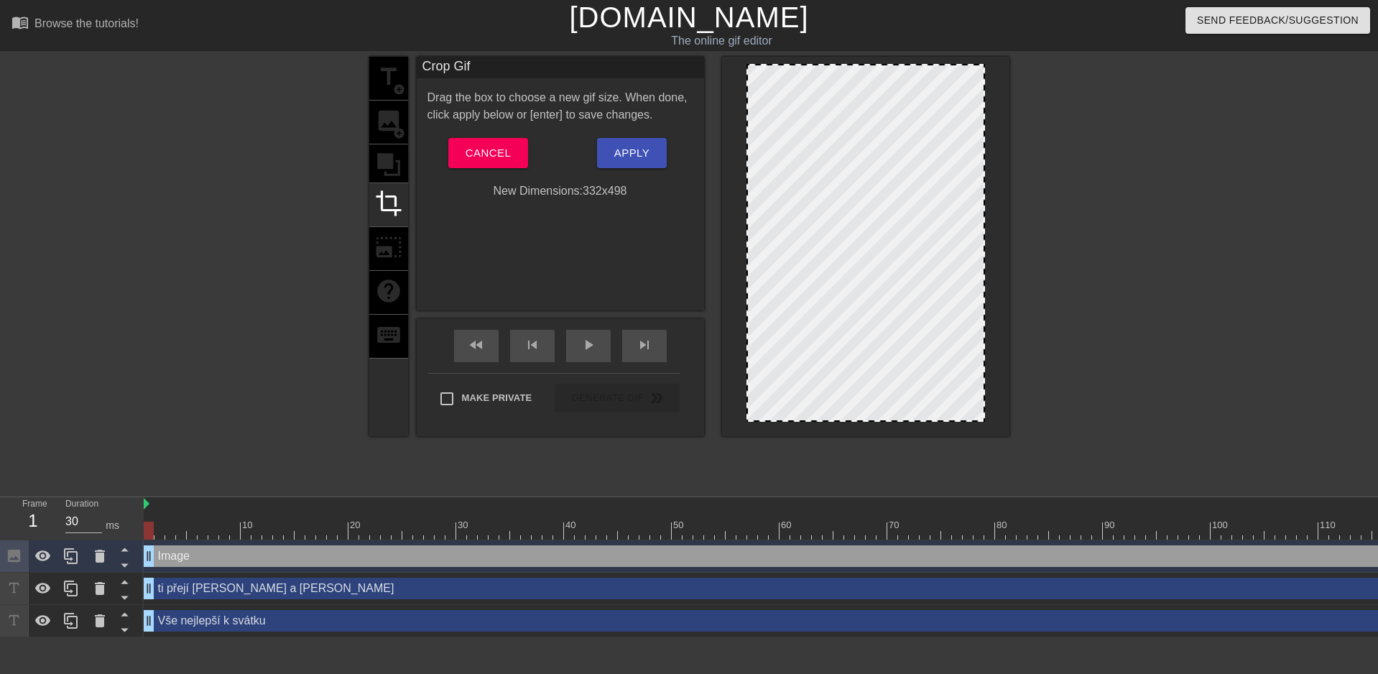
click at [386, 161] on div "title add_circle image add_circle crop photo_size_select_large help keyboard" at bounding box center [388, 246] width 39 height 379
click at [492, 147] on span "Cancel" at bounding box center [488, 153] width 45 height 19
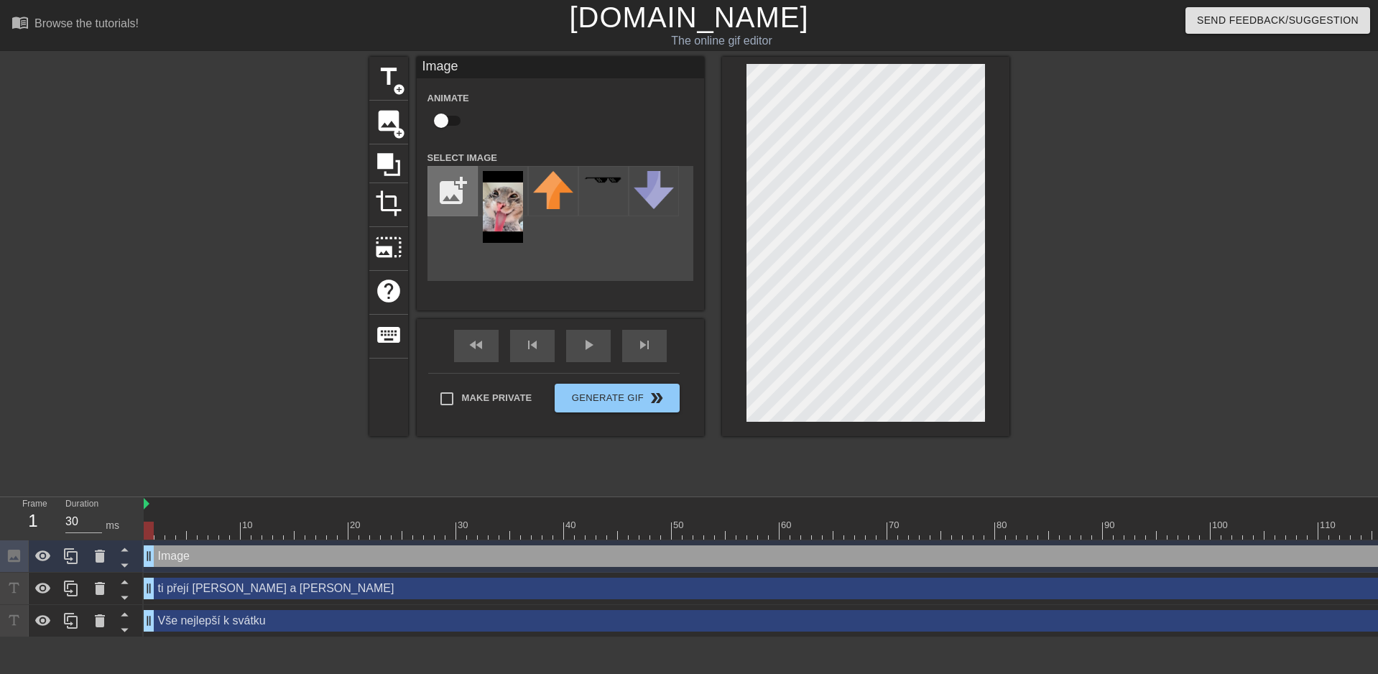
click at [456, 188] on input "file" at bounding box center [452, 191] width 49 height 49
type input "C:\fakepath\obrázek_2025-09-02_174638673.png"
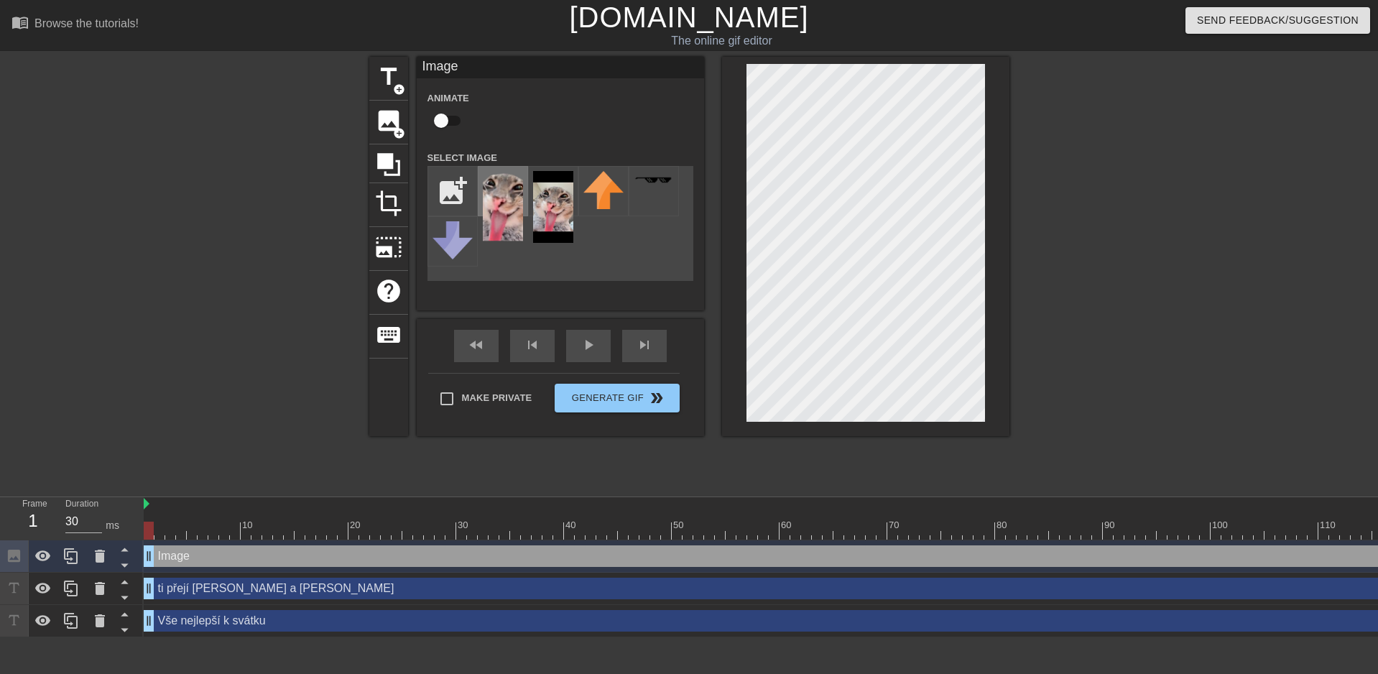
click at [507, 201] on img at bounding box center [503, 207] width 40 height 72
drag, startPoint x: 985, startPoint y: 317, endPoint x: 570, endPoint y: 128, distance: 456.4
click at [561, 128] on div "Animate" at bounding box center [560, 111] width 287 height 45
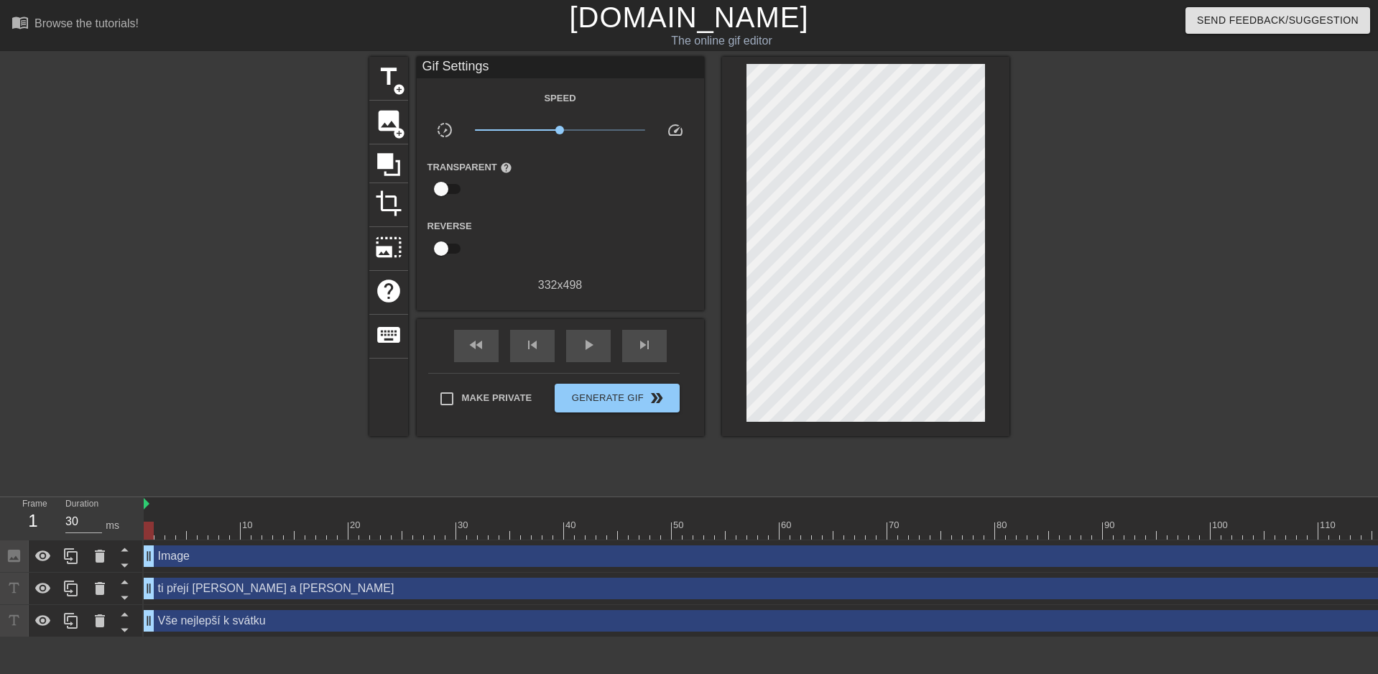
click at [1115, 275] on div at bounding box center [1135, 272] width 216 height 431
click at [585, 342] on span "play_arrow" at bounding box center [588, 344] width 17 height 17
type input "30"
click at [585, 341] on span "pause" at bounding box center [588, 344] width 17 height 17
click at [604, 407] on button "Generate Gif double_arrow" at bounding box center [617, 398] width 124 height 29
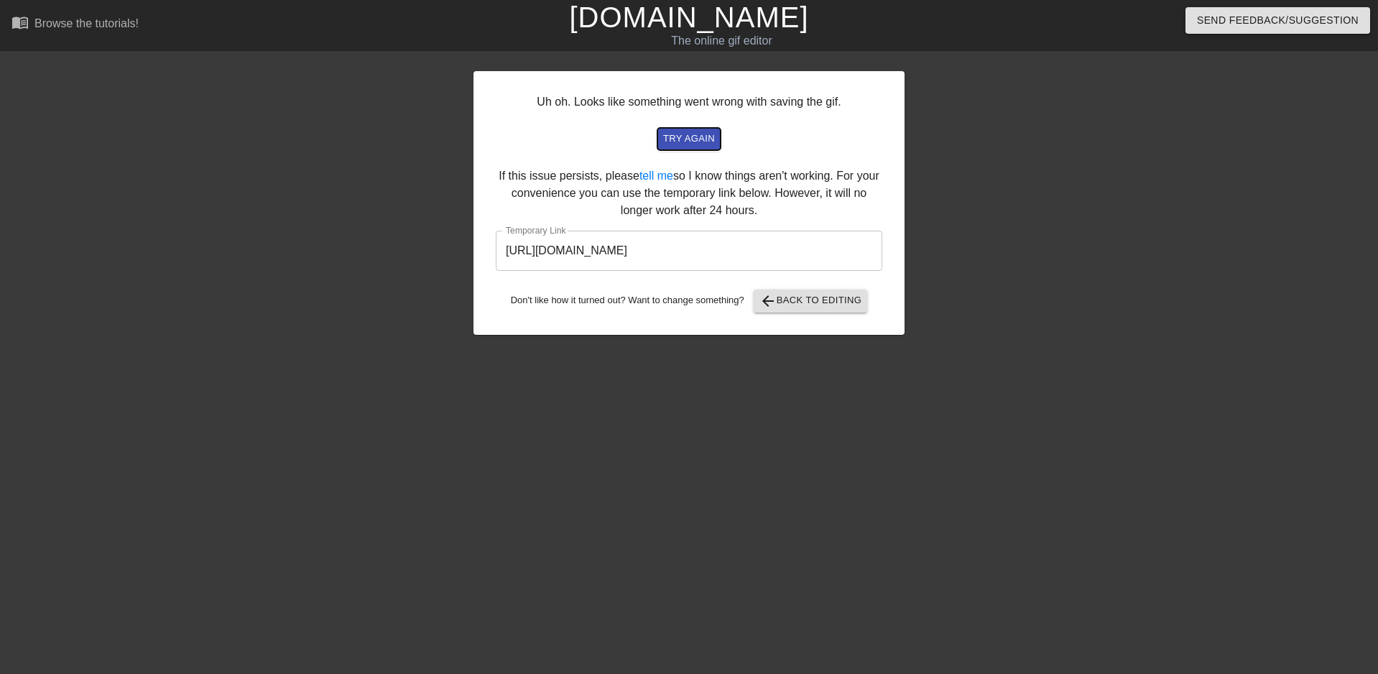
click at [698, 139] on span "try again" at bounding box center [689, 139] width 52 height 17
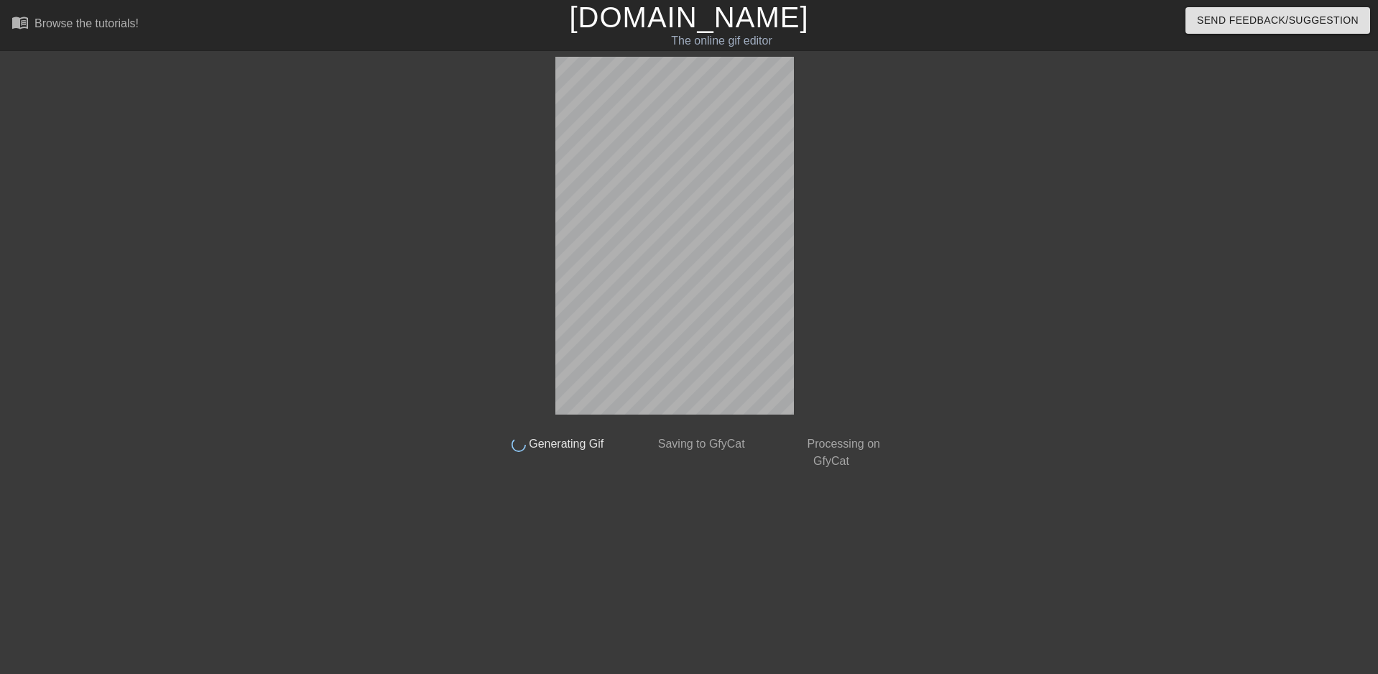
click at [952, 332] on div at bounding box center [1017, 272] width 216 height 431
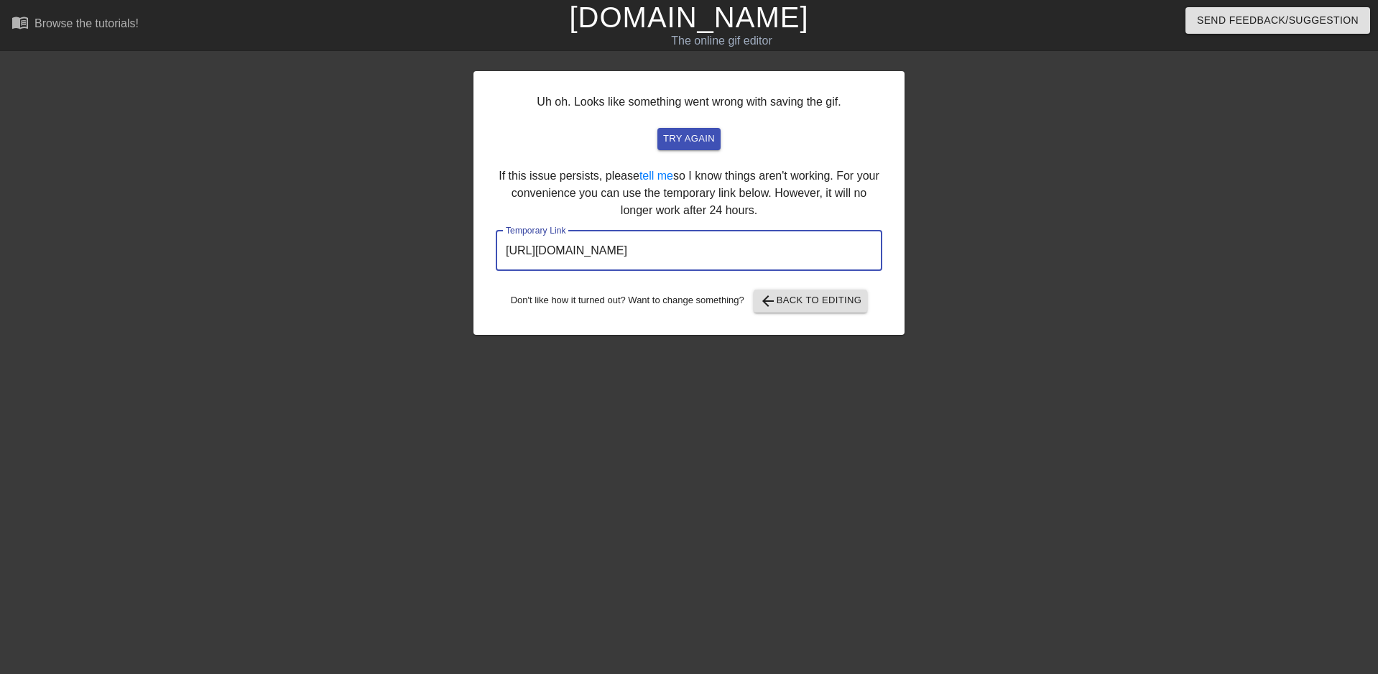
click at [801, 254] on input "[URL][DOMAIN_NAME]" at bounding box center [689, 251] width 387 height 40
